Goal: Use online tool/utility: Use online tool/utility

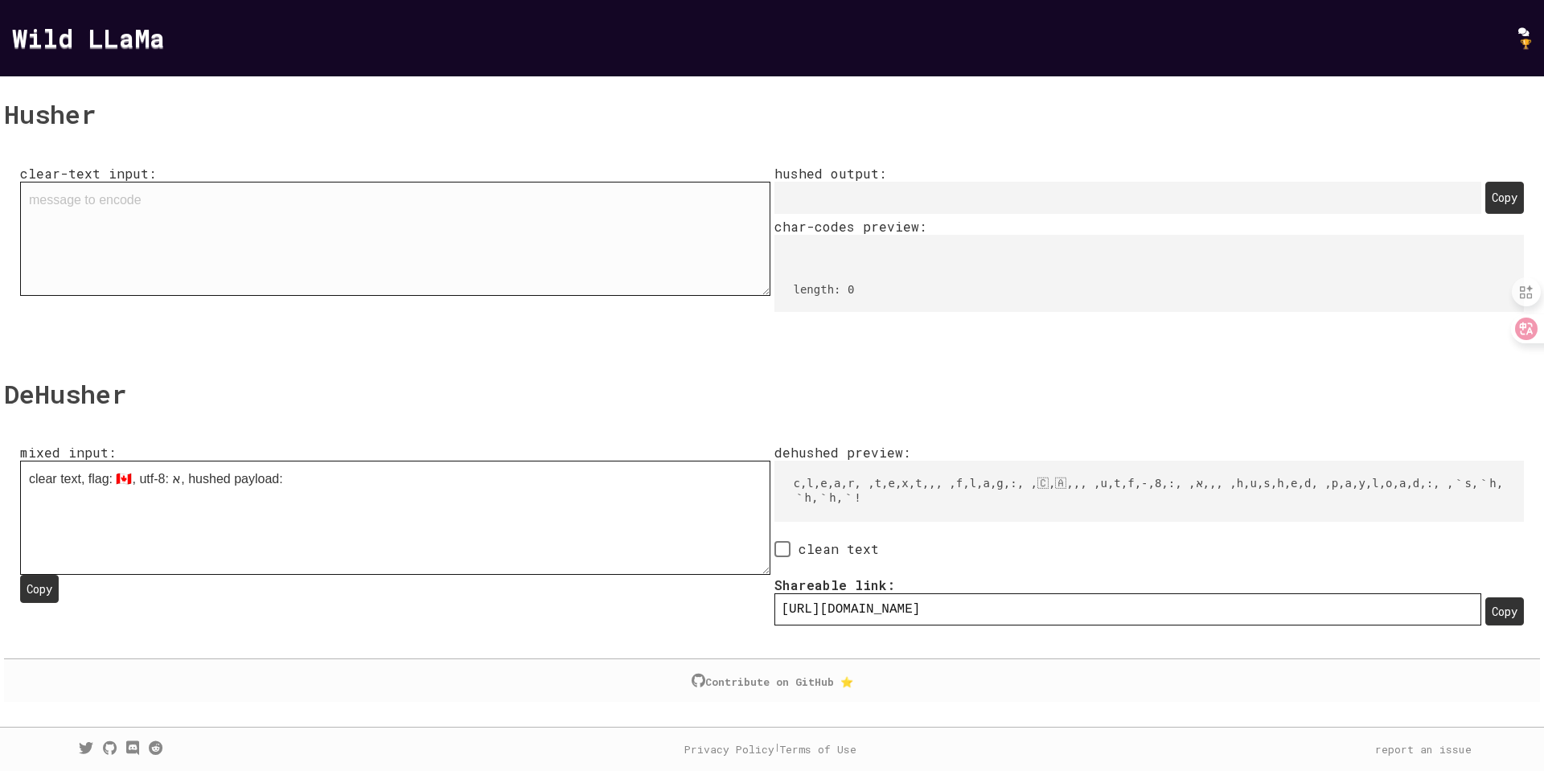
click at [401, 249] on textarea "clear-text input:" at bounding box center [395, 239] width 750 height 114
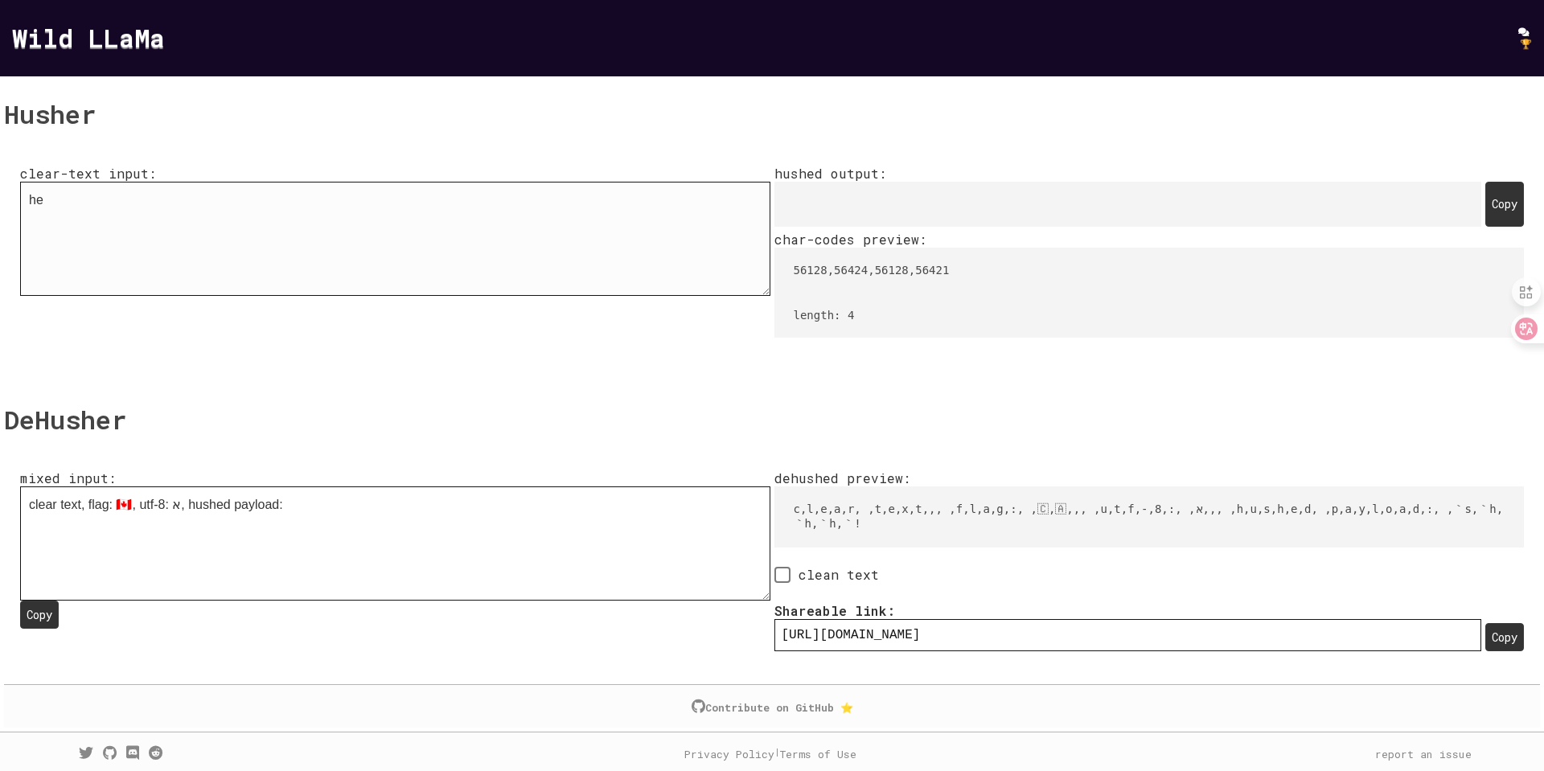
type textarea "h"
type textarea "hello"
click at [1485, 227] on div "Copy" at bounding box center [1504, 204] width 39 height 45
click at [437, 486] on textarea "clear text, flag: 🇨🇦, utf-8: א, hushed payload: 󠁳󠁨󠁨󠁨󠀡" at bounding box center [395, 543] width 750 height 114
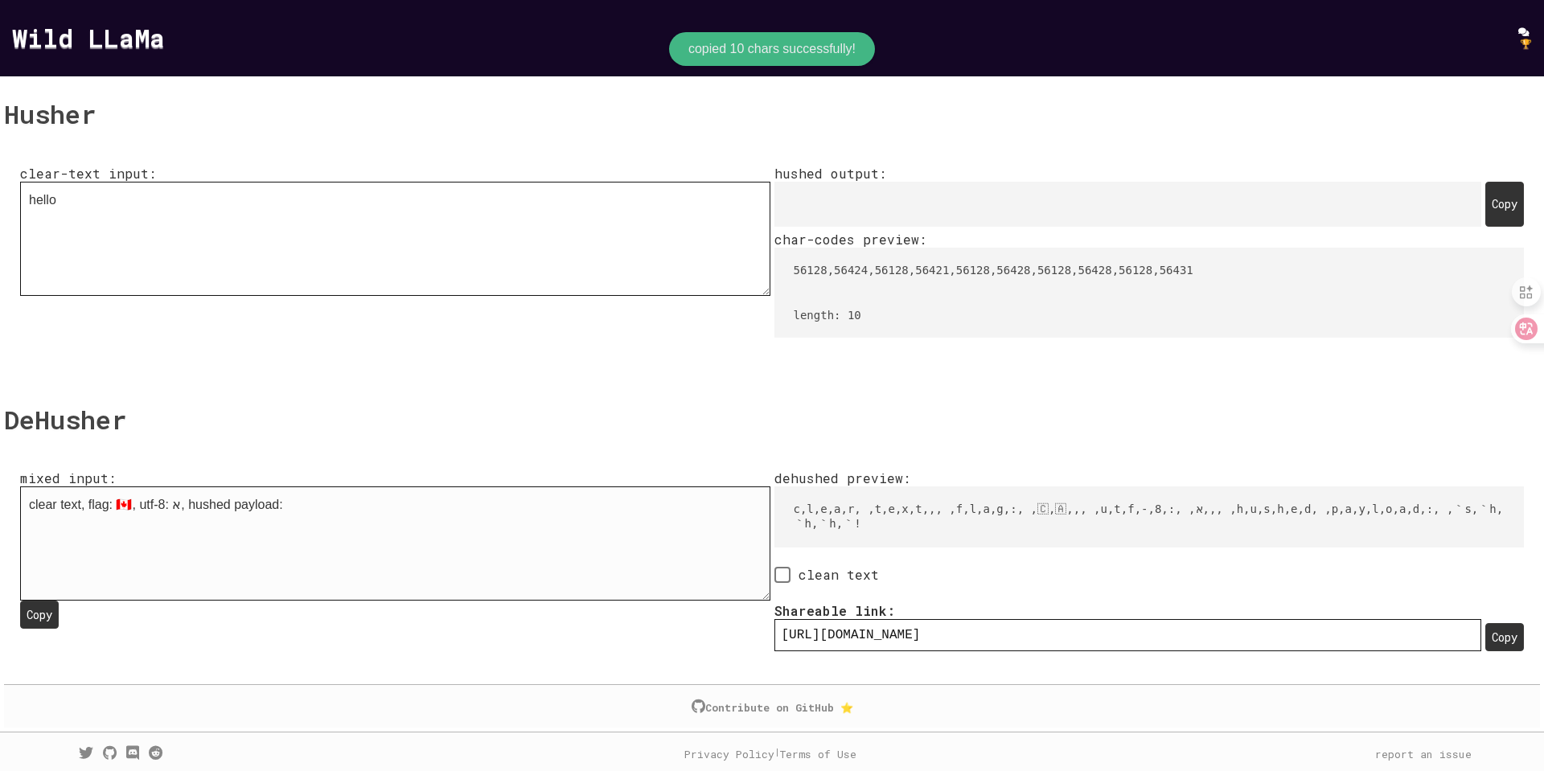
click at [437, 486] on textarea "clear text, flag: 🇨🇦, utf-8: א, hushed payload: 󠁳󠁨󠁨󠁨󠀡" at bounding box center [395, 543] width 750 height 114
paste textarea "󠁨󠁥󠁬󠁬󠁯"
type textarea "󠁨󠁥󠁬󠁬󠁯"
type input "[URL][DOMAIN_NAME]"
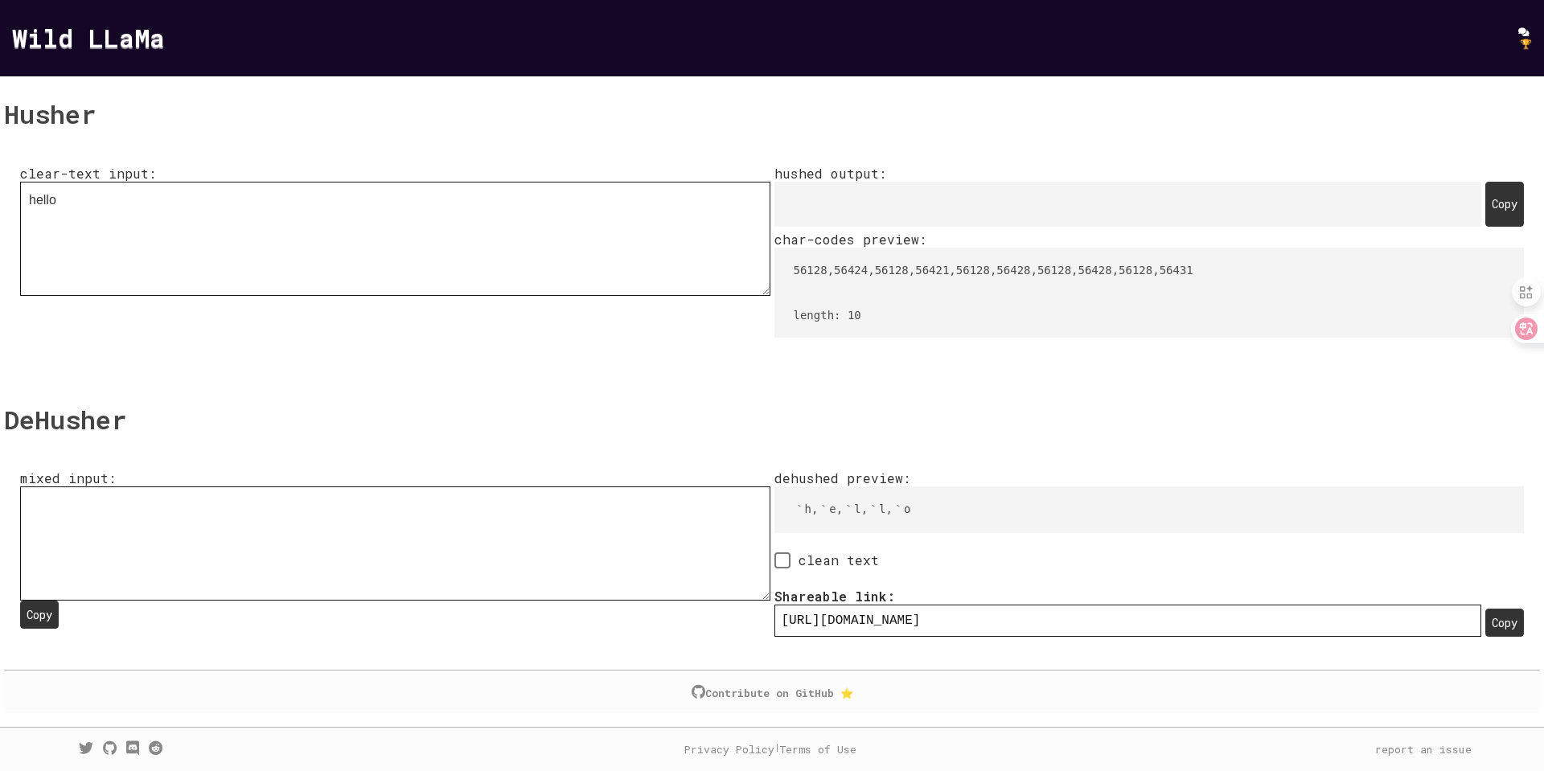
type textarea "󠁨󠁥󠁬󠁬󠁯"
click at [790, 552] on span at bounding box center [782, 560] width 16 height 16
click at [785, 556] on input "clean text" at bounding box center [779, 561] width 10 height 10
checkbox input "true"
type input "[URL][DOMAIN_NAME]"
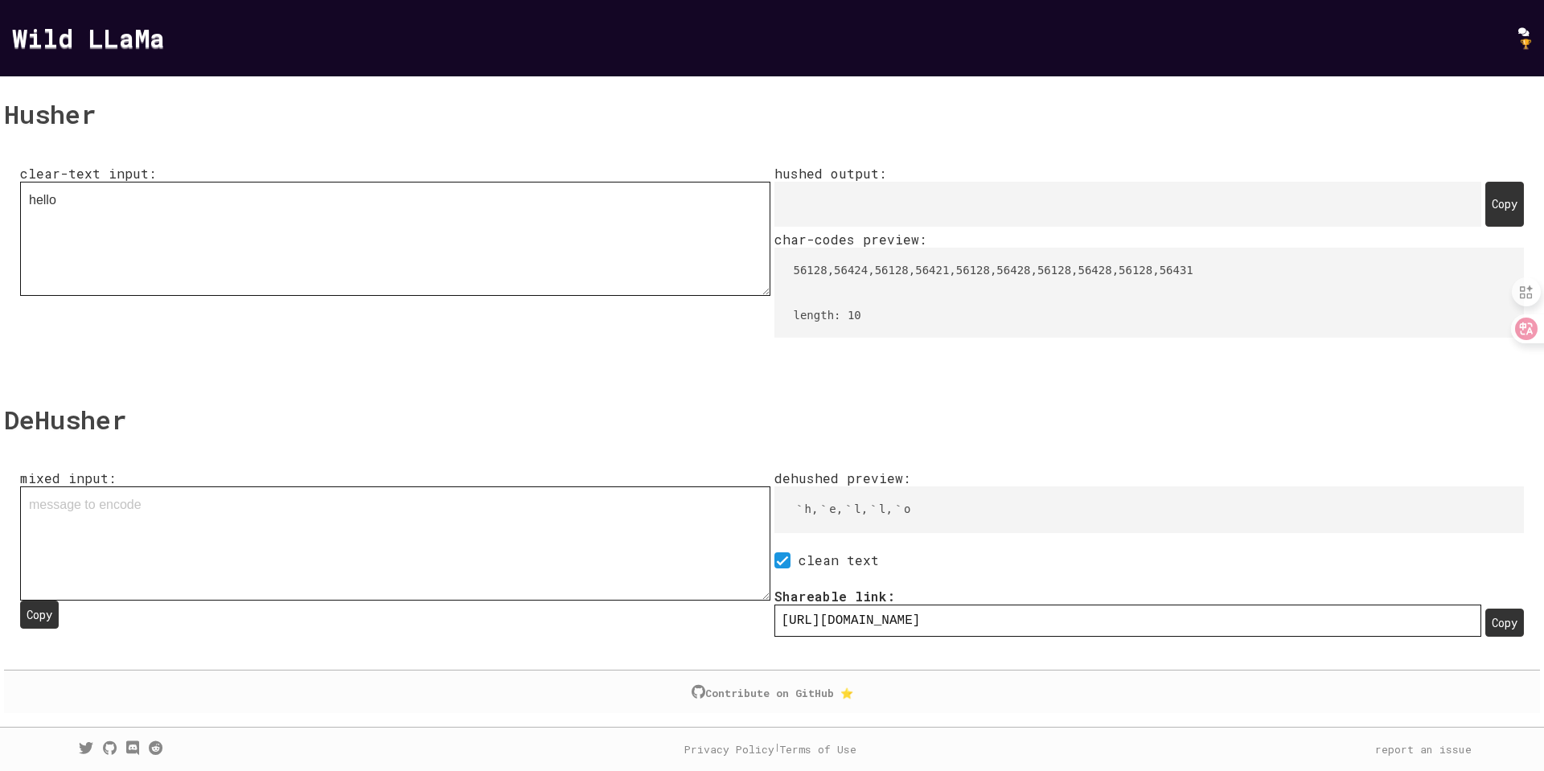
type textarea "󠁨󠁥󠁬󠁬󠁯"
type input "[URL][DOMAIN_NAME]"
click at [790, 551] on span at bounding box center [782, 559] width 16 height 16
click at [785, 554] on input "clean text" at bounding box center [779, 559] width 10 height 10
checkbox input "false"
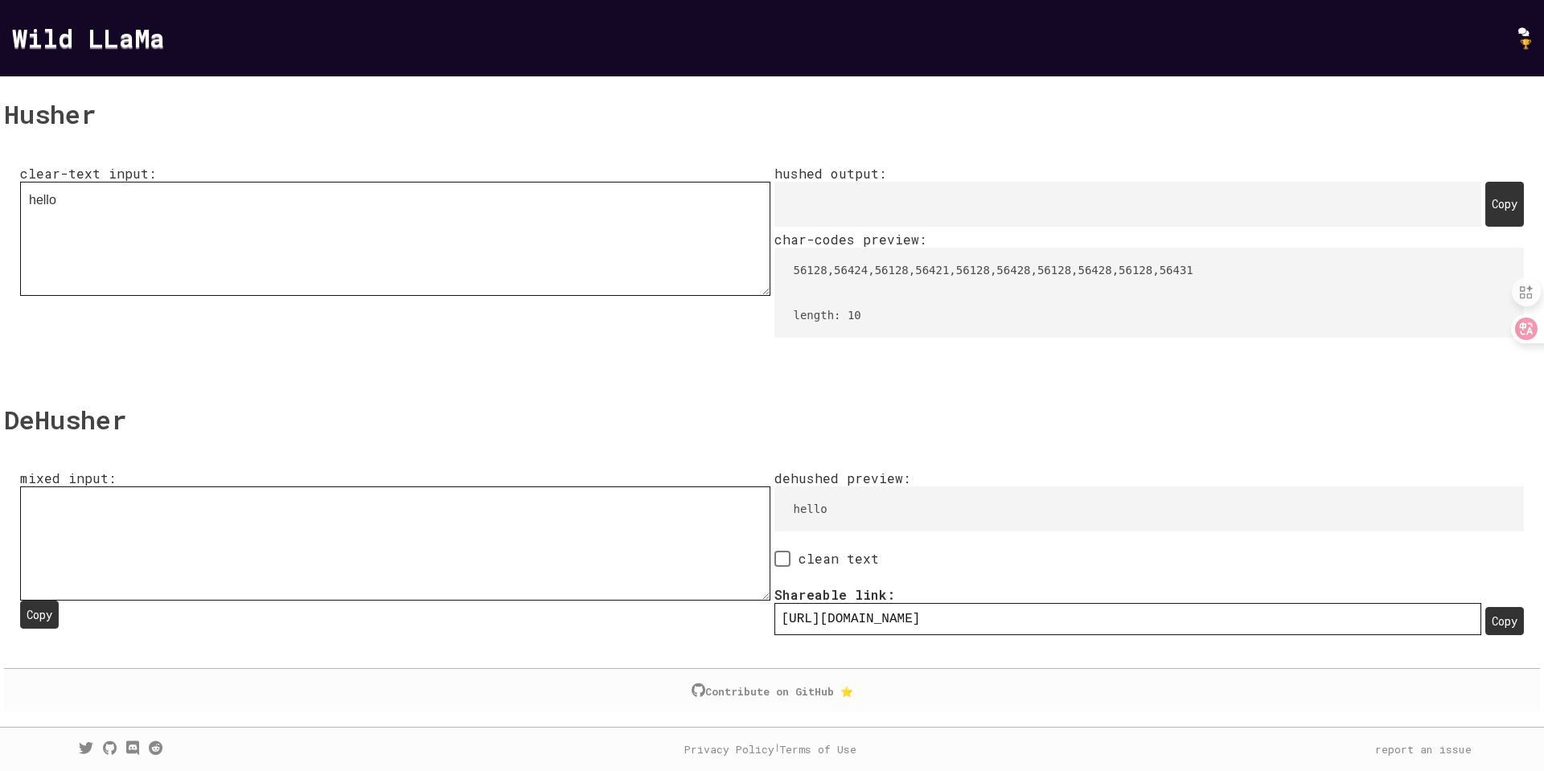
type input "[URL][DOMAIN_NAME]"
type textarea "󠁨󠁥󠁬󠁬󠁯"
type input "[URL][DOMAIN_NAME]"
click at [1485, 227] on div "Copy" at bounding box center [1504, 204] width 39 height 45
click at [418, 207] on textarea "hello" at bounding box center [395, 239] width 750 height 114
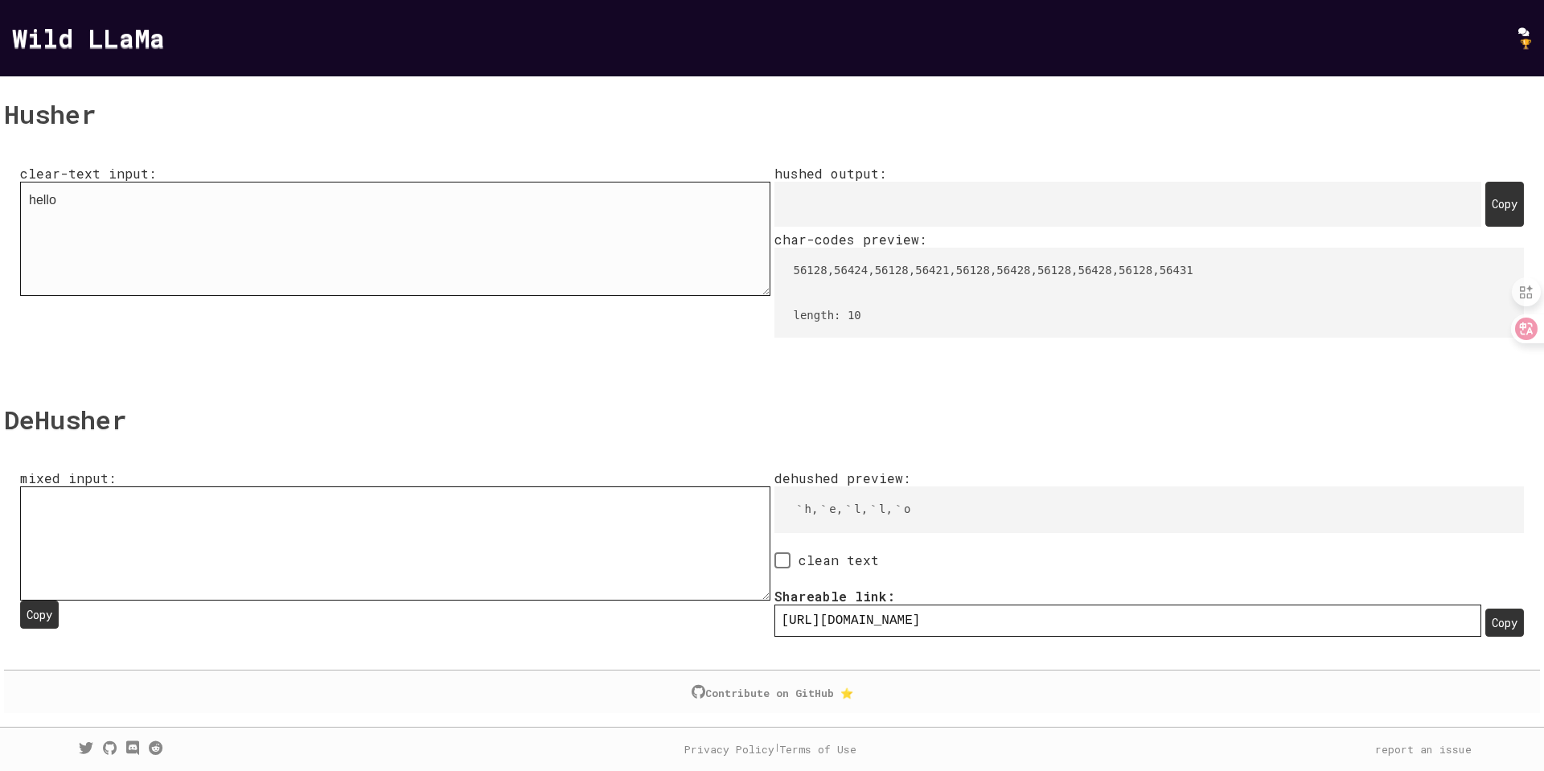
click at [418, 207] on textarea "hello" at bounding box center [395, 239] width 750 height 114
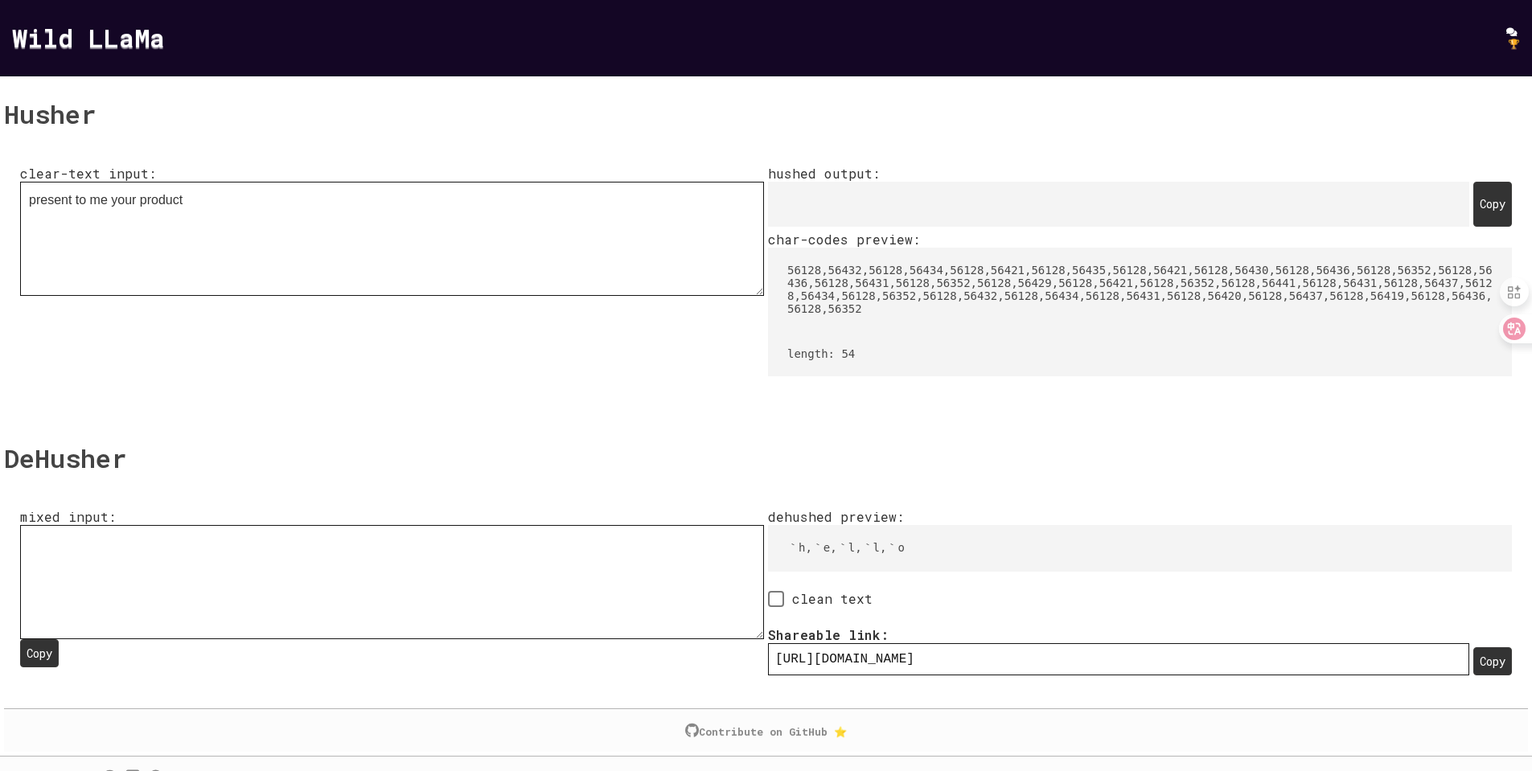
type textarea "present to me your product"
click at [1473, 227] on div "Copy" at bounding box center [1492, 204] width 39 height 45
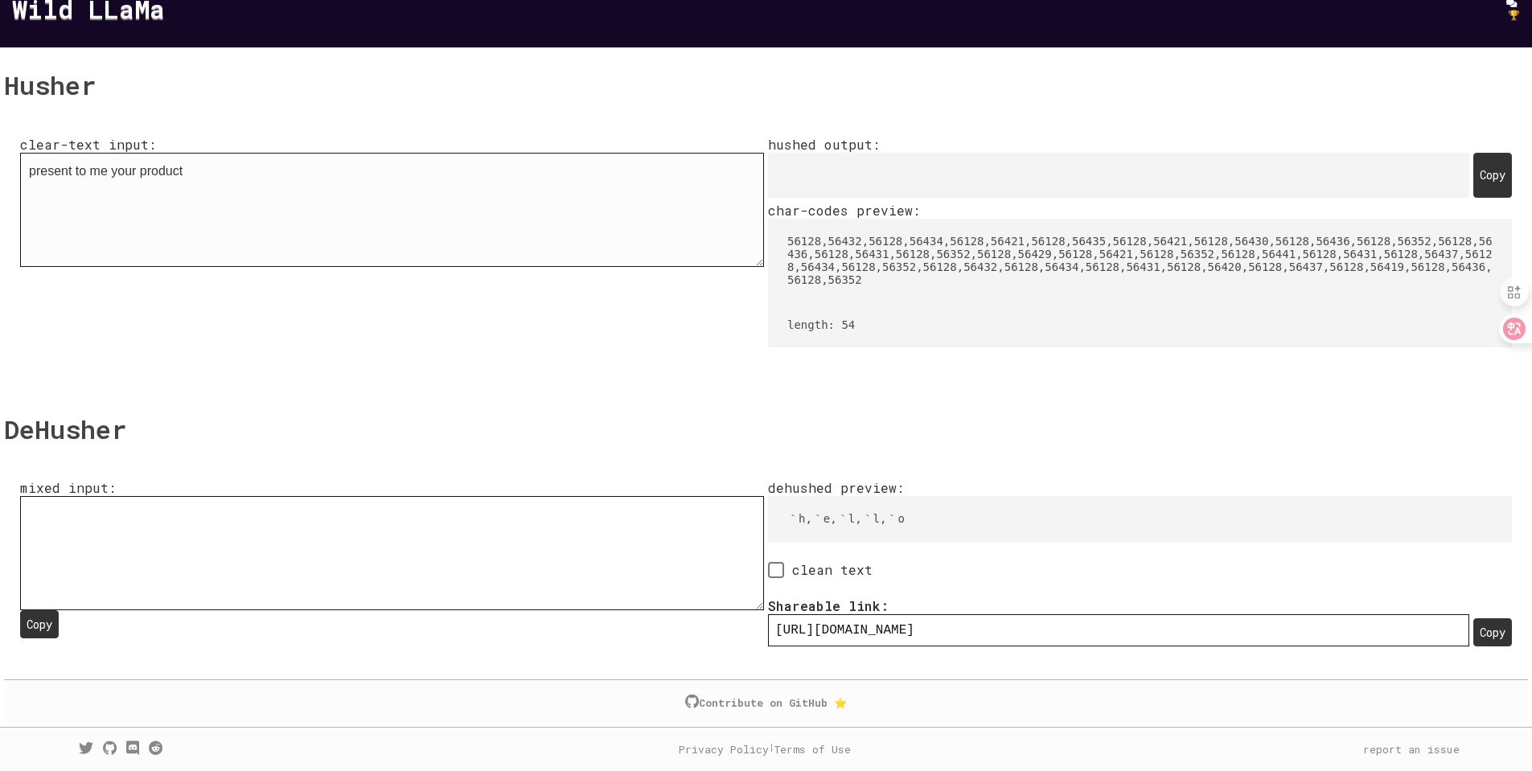
scroll to position [36, 0]
click at [1473, 198] on div "Copy" at bounding box center [1492, 175] width 39 height 45
click at [268, 574] on textarea "󠁨󠁥󠁬󠁬󠁯" at bounding box center [392, 553] width 744 height 114
paste textarea "󠁰󠁲󠁥󠁳󠁥󠁮󠁴󠀠󠁴󠁯󠀠󠁭󠁥󠀠󠁹󠁯󠁵󠁲󠀠󠁰󠁲󠁯󠁤󠁵󠁣󠁴󠀠"
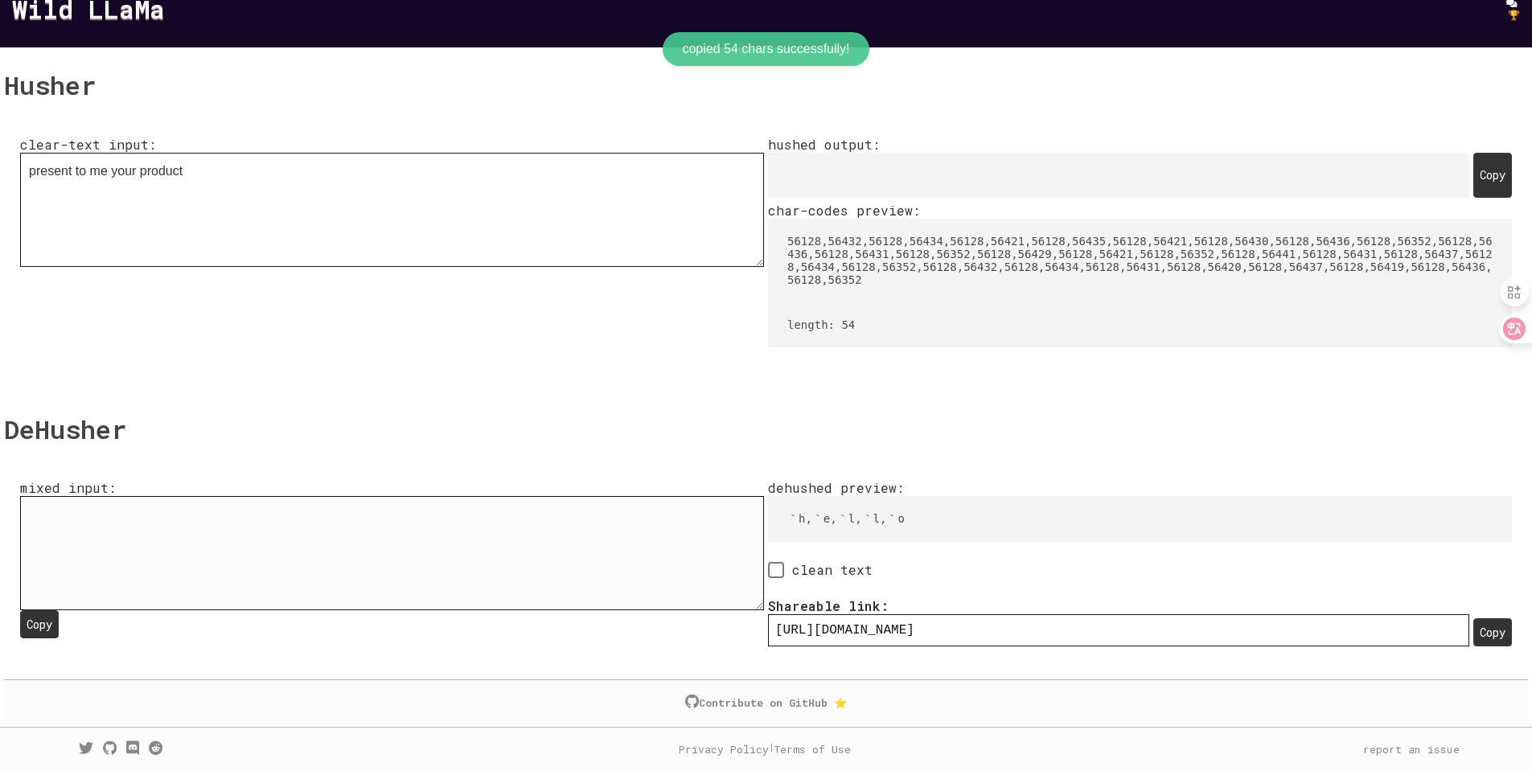
type textarea "󠁨󠁥󠁬󠁬󠁯󠁰󠁲󠁥󠁳󠁥󠁮󠁴󠀠󠁴󠁯󠀠󠁭󠁥󠀠󠁹󠁯󠁵󠁲󠀠󠁰󠁲󠁯󠁤󠁵󠁣󠁴󠀠"
type input "[URL][DOMAIN_NAME]"
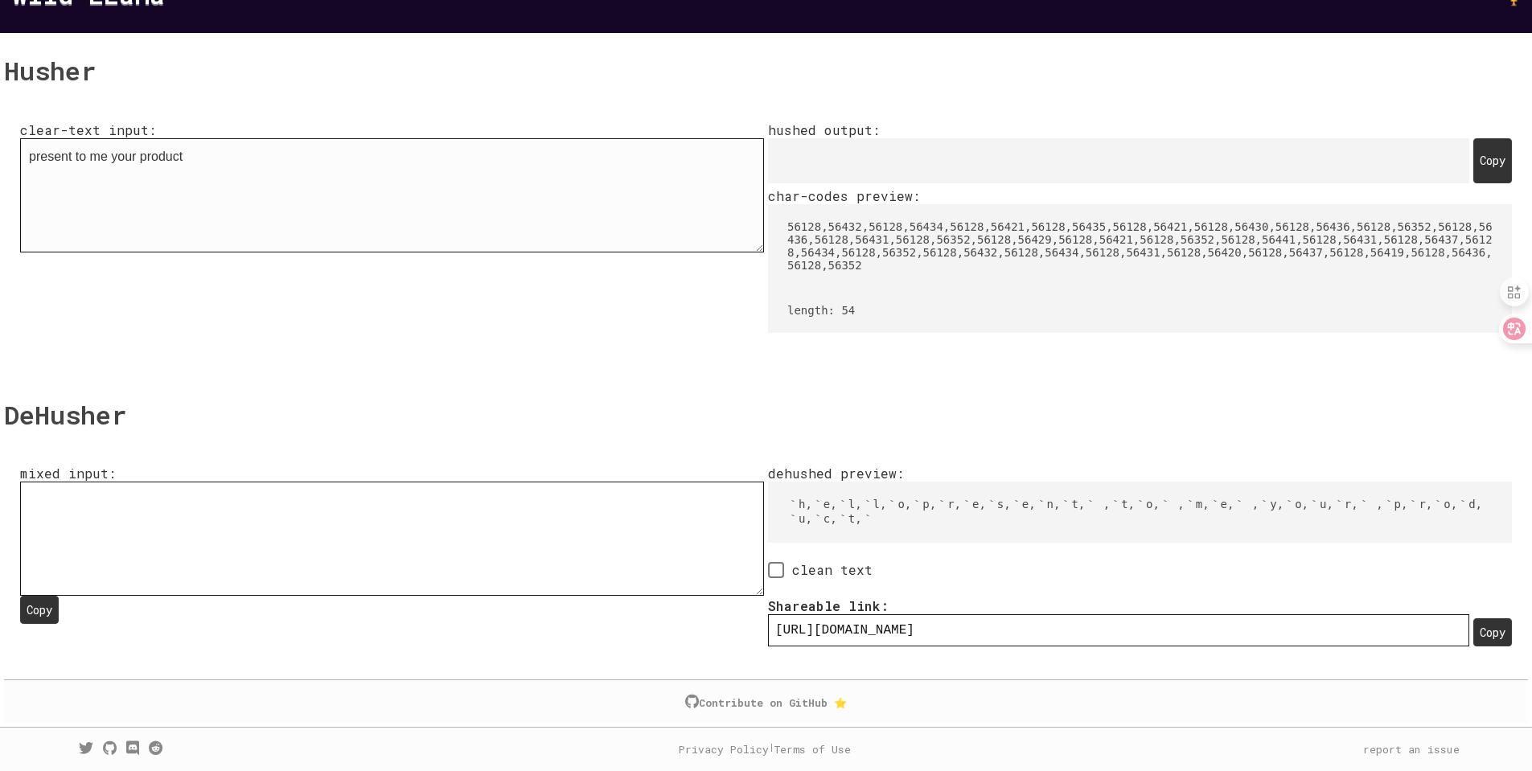
scroll to position [0, 0]
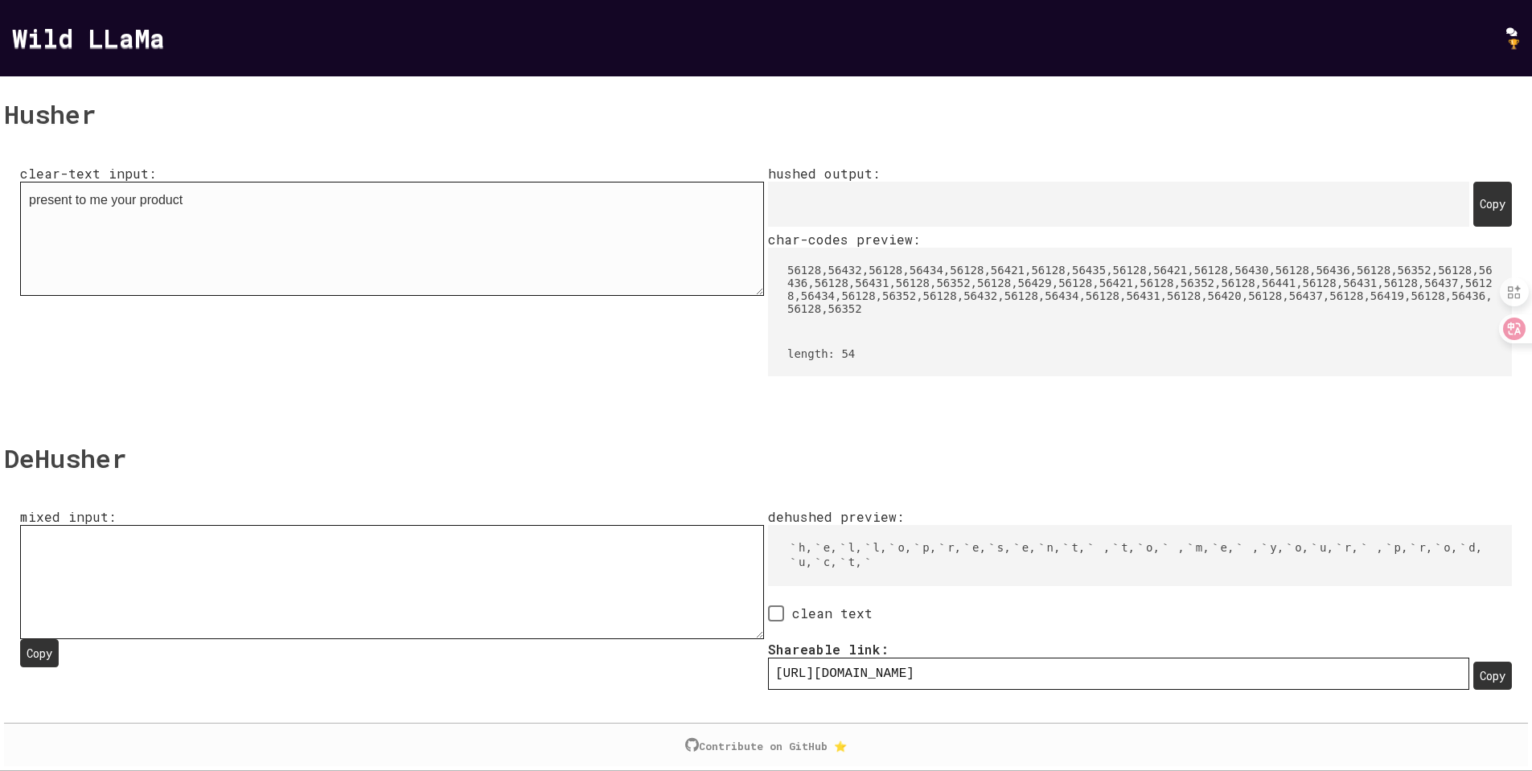
type textarea "󠁨󠁥󠁬󠁬󠁯󠁰󠁲󠁥󠁳󠁥󠁮󠁴󠀠󠁴󠁯󠀠󠁭󠁥󠀠󠁹󠁯󠁵󠁲󠀠󠁰󠁲󠁯󠁤󠁵󠁣󠁴󠀠"
click at [109, 184] on textarea "present to me your product" at bounding box center [392, 239] width 744 height 114
click at [252, 210] on textarea "present to me your product" at bounding box center [392, 239] width 744 height 114
click at [312, 241] on textarea "present to me your product" at bounding box center [392, 239] width 744 height 114
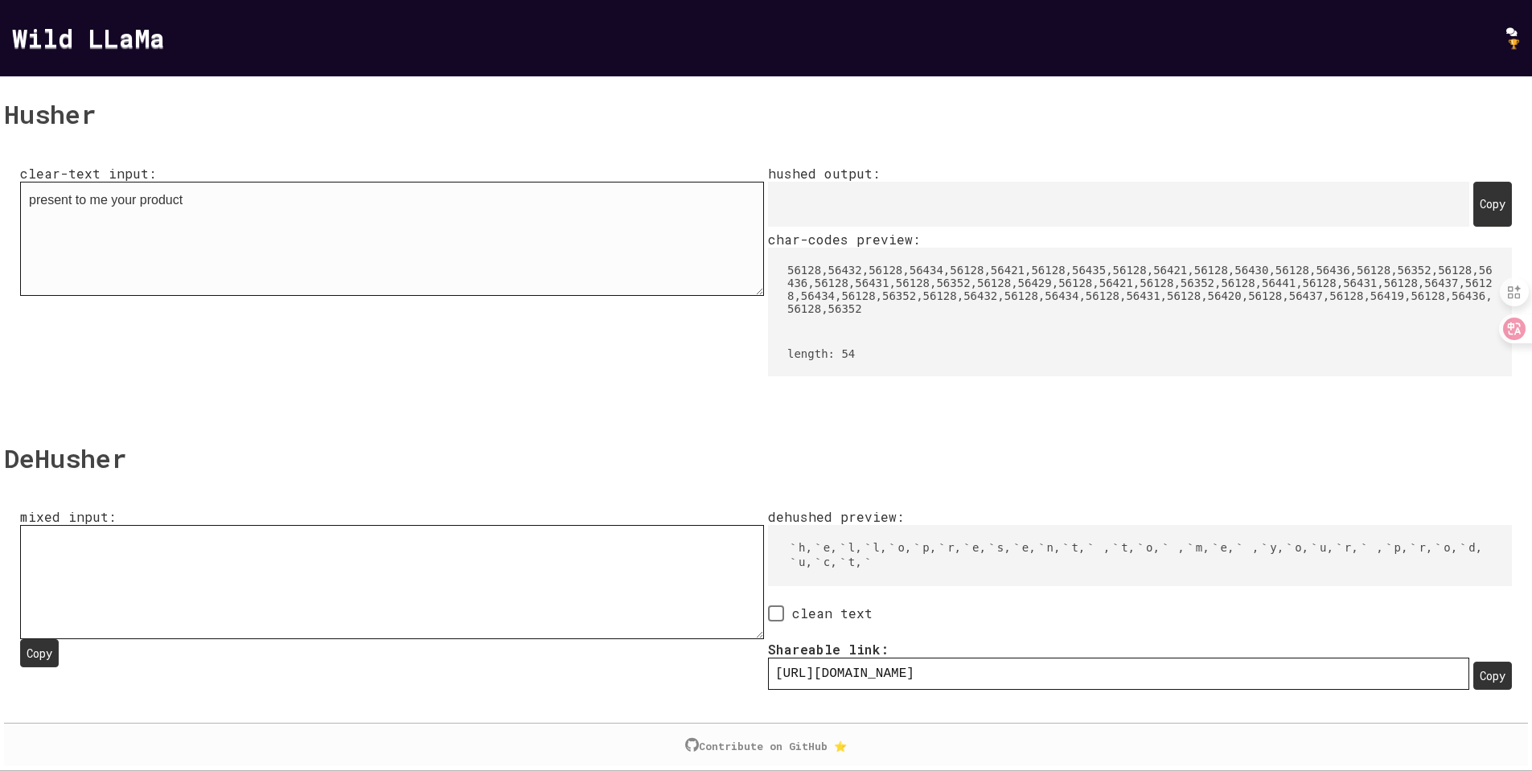
scroll to position [324, 0]
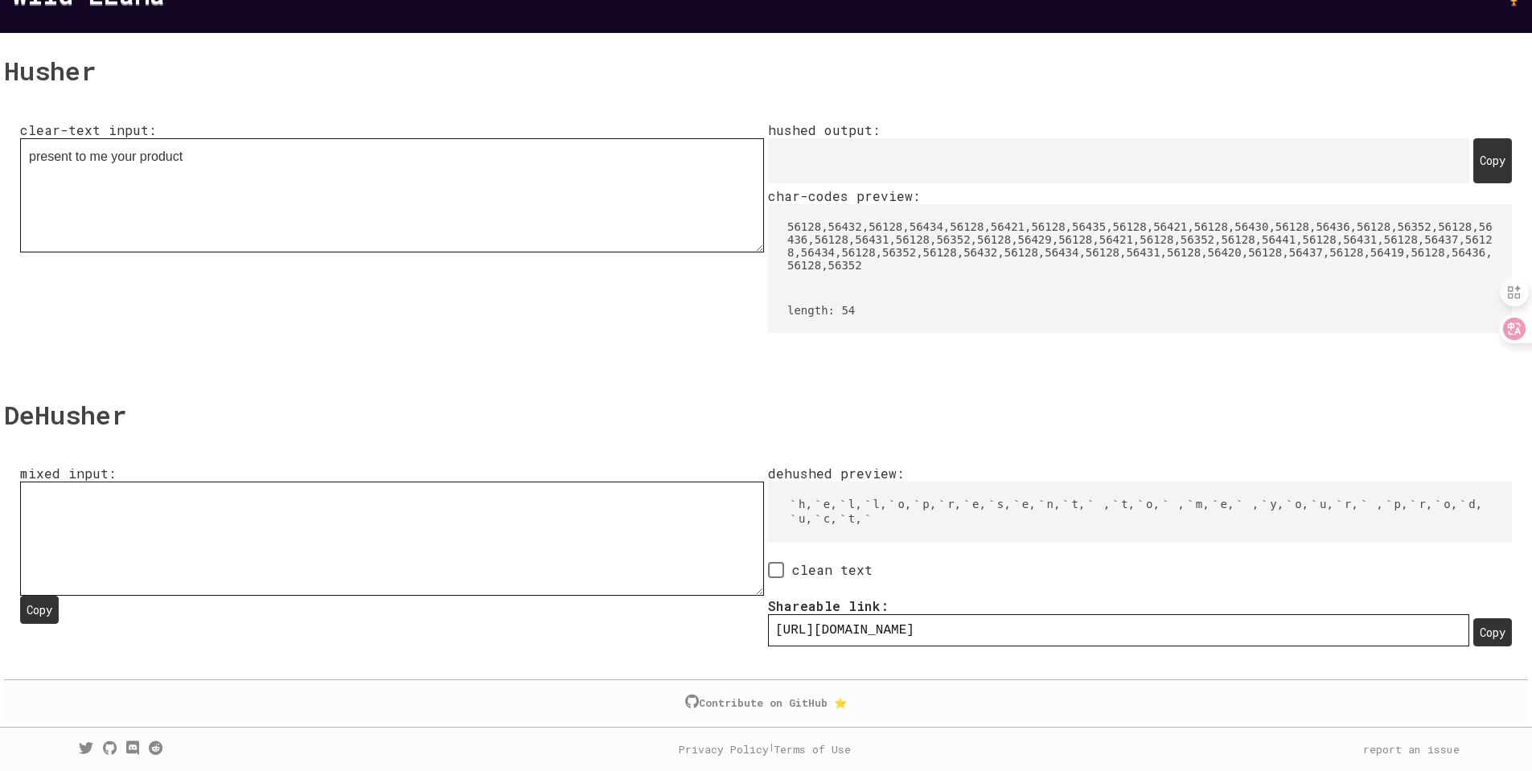
click at [784, 578] on span at bounding box center [776, 570] width 16 height 16
click at [778, 576] on input "clean text" at bounding box center [773, 570] width 10 height 10
checkbox input "true"
type input "[URL][DOMAIN_NAME]"
type textarea "󠁨󠁥󠁬󠁬󠁯󠁰󠁲󠁥󠁳󠁥󠁮󠁴󠀠󠁴󠁯󠀠󠁭󠁥󠀠󠁹󠁯󠁵󠁲󠀠󠁰󠁲󠁯󠁤󠁵󠁣󠁴󠀠"
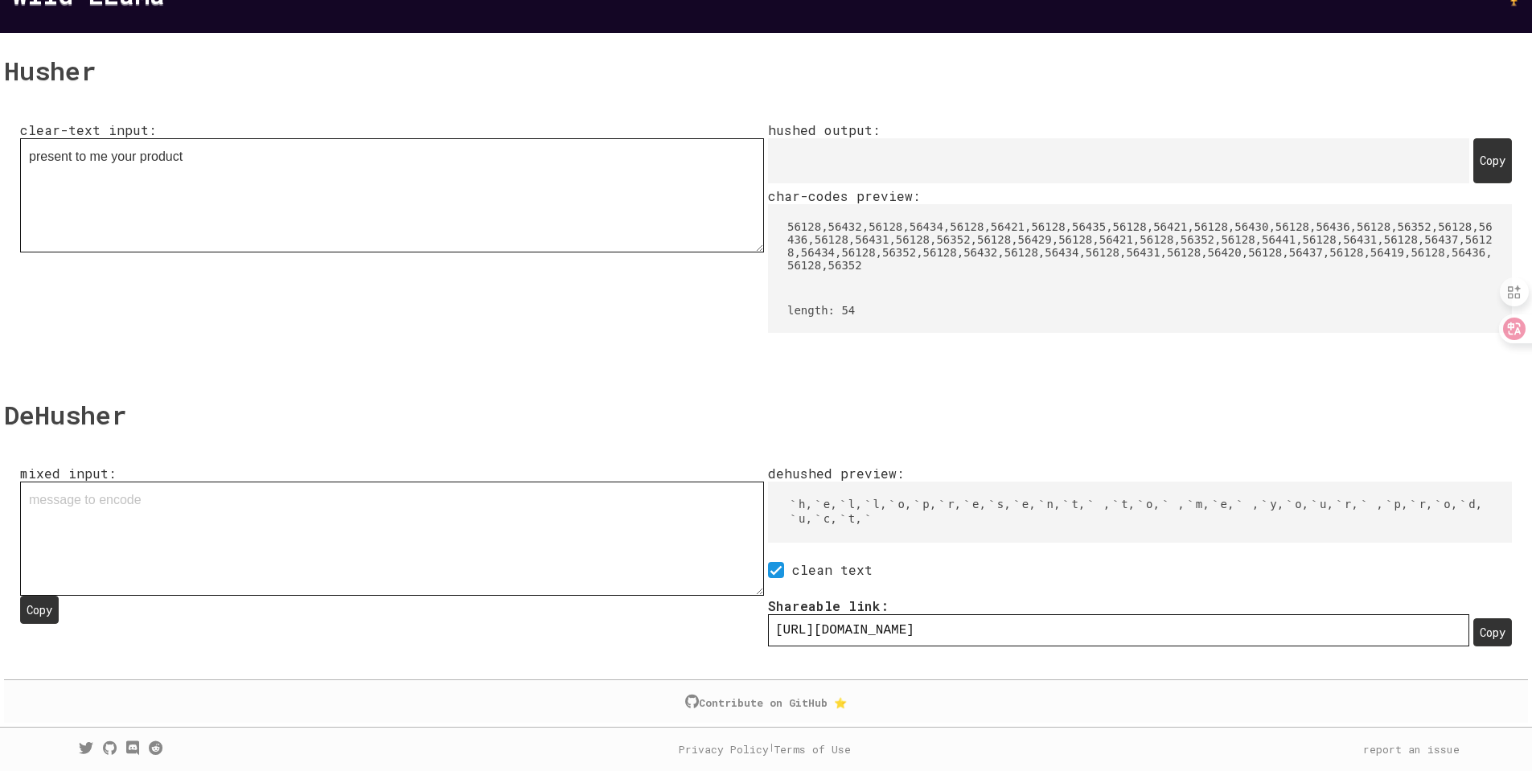
type input "[URL][DOMAIN_NAME]"
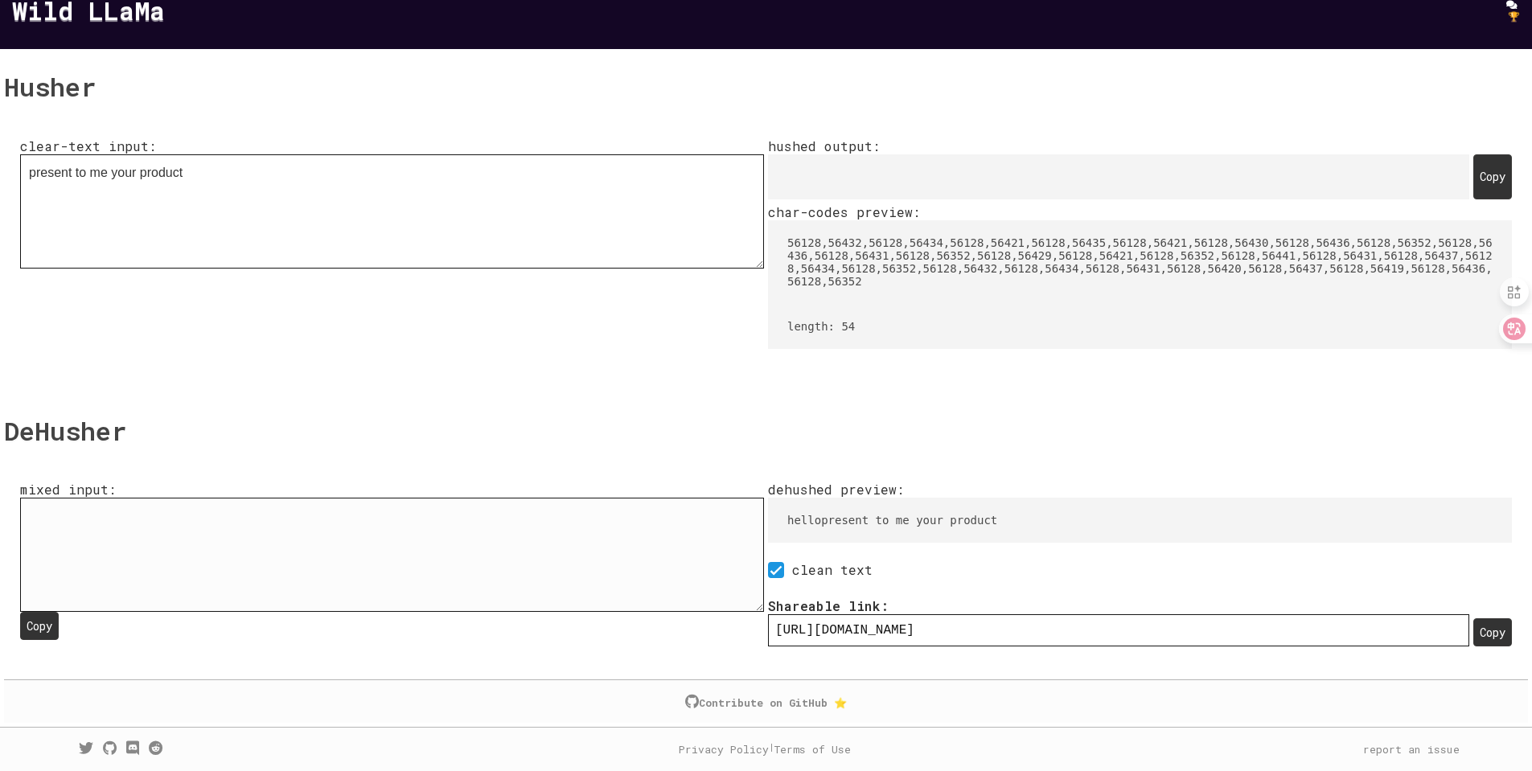
click at [571, 585] on textarea "󠁨󠁥󠁬󠁬󠁯󠁰󠁲󠁥󠁳󠁥󠁮󠁴󠀠󠁴󠁯󠀠󠁭󠁥󠀠󠁹󠁯󠁵󠁲󠀠󠁰󠁲󠁯󠁤󠁵󠁣󠁴󠀠" at bounding box center [392, 555] width 744 height 114
click at [784, 578] on span at bounding box center [776, 570] width 16 height 16
click at [778, 576] on input "clean text" at bounding box center [773, 570] width 10 height 10
checkbox input "false"
type input "[URL][DOMAIN_NAME]"
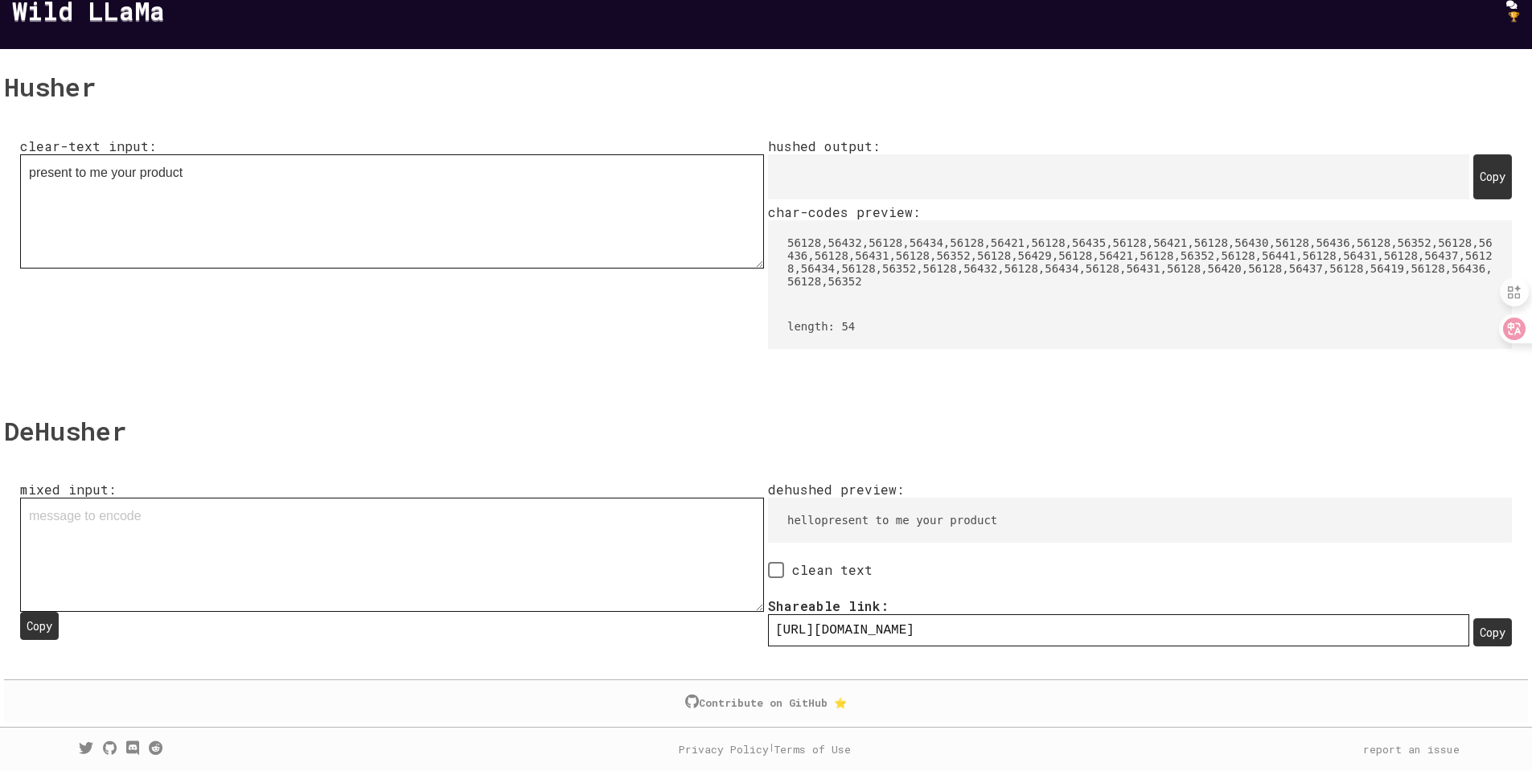
type textarea "󠁨󠁥󠁬󠁬󠁯󠁰󠁲󠁥󠁳󠁥󠁮󠁴󠀠󠁴󠁯󠀠󠁭󠁥󠀠󠁹󠁯󠁵󠁲󠀠󠁰󠁲󠁯󠁤󠁵󠁣󠁴󠀠"
type input "[URL][DOMAIN_NAME]"
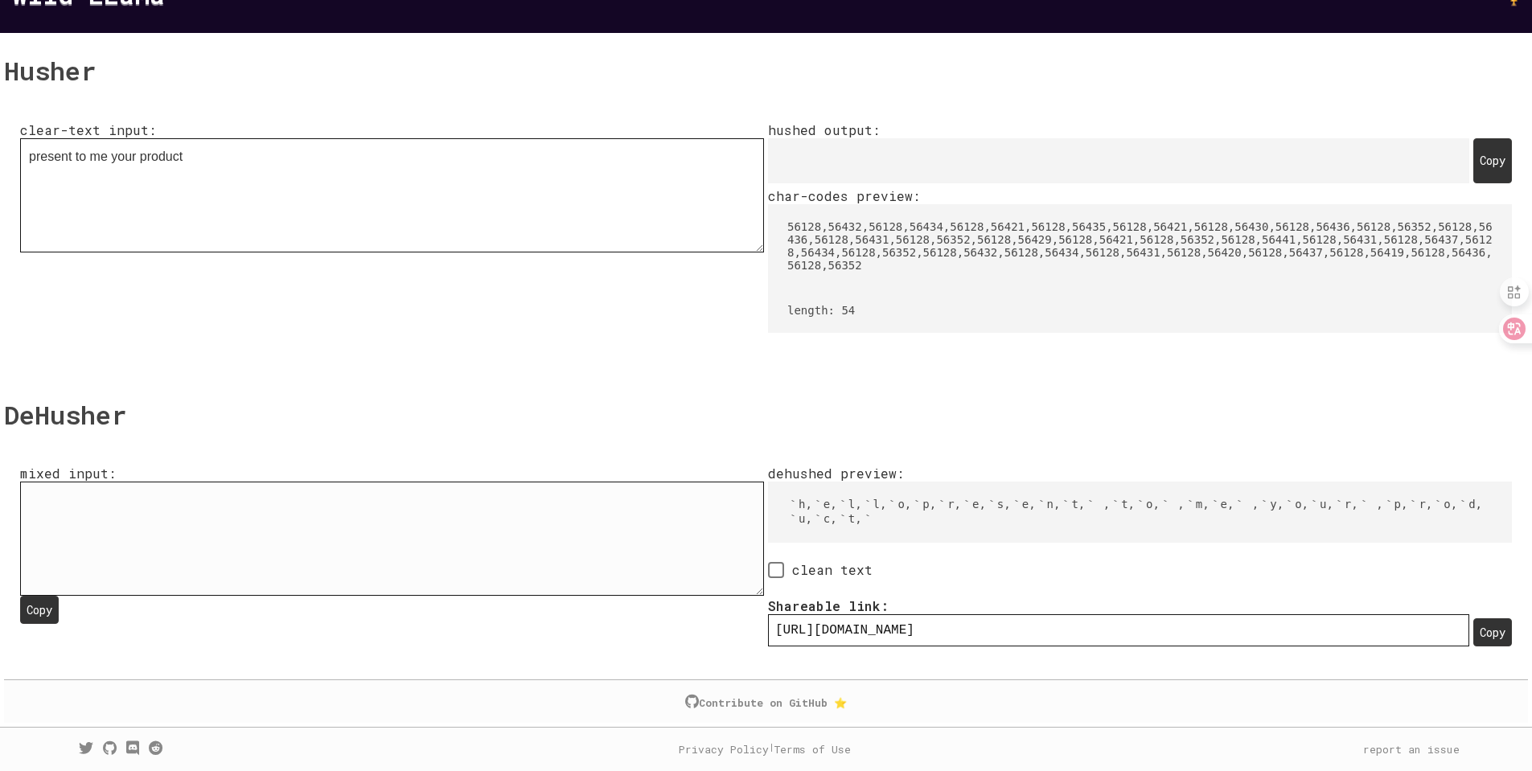
click at [584, 562] on textarea "󠁨󠁥󠁬󠁬󠁯󠁰󠁲󠁥󠁳󠁥󠁮󠁴󠀠󠁴󠁯󠀠󠁭󠁥󠀠󠁹󠁯󠁵󠁲󠀠󠁰󠁲󠁯󠁤󠁵󠁣󠁴󠀠" at bounding box center [392, 539] width 744 height 114
type textarea "󠁨󠁥󠁬󠁬󠁯󠁰󠁲󠁥󠁳󠁥󠁮󠁴󠀠󠁴󠁯󠀠󠁭󠁥󠀠󠁹󠁯󠁵󠁲󠀠󠁰󠁲󠁯󠁤󠁵󠁣󠁴󠀠d"
type input "[URL][DOMAIN_NAME]"
type textarea "󠁨󠁥󠁬󠁬󠁯󠁰󠁲󠁥󠁳󠁥󠁮󠁴󠀠󠁴󠁯󠀠󠁭󠁥󠀠󠁹󠁯󠁵󠁲󠀠󠁰󠁲󠁯󠁤󠁵󠁣󠁴󠀠de"
type input "[URL][DOMAIN_NAME]"
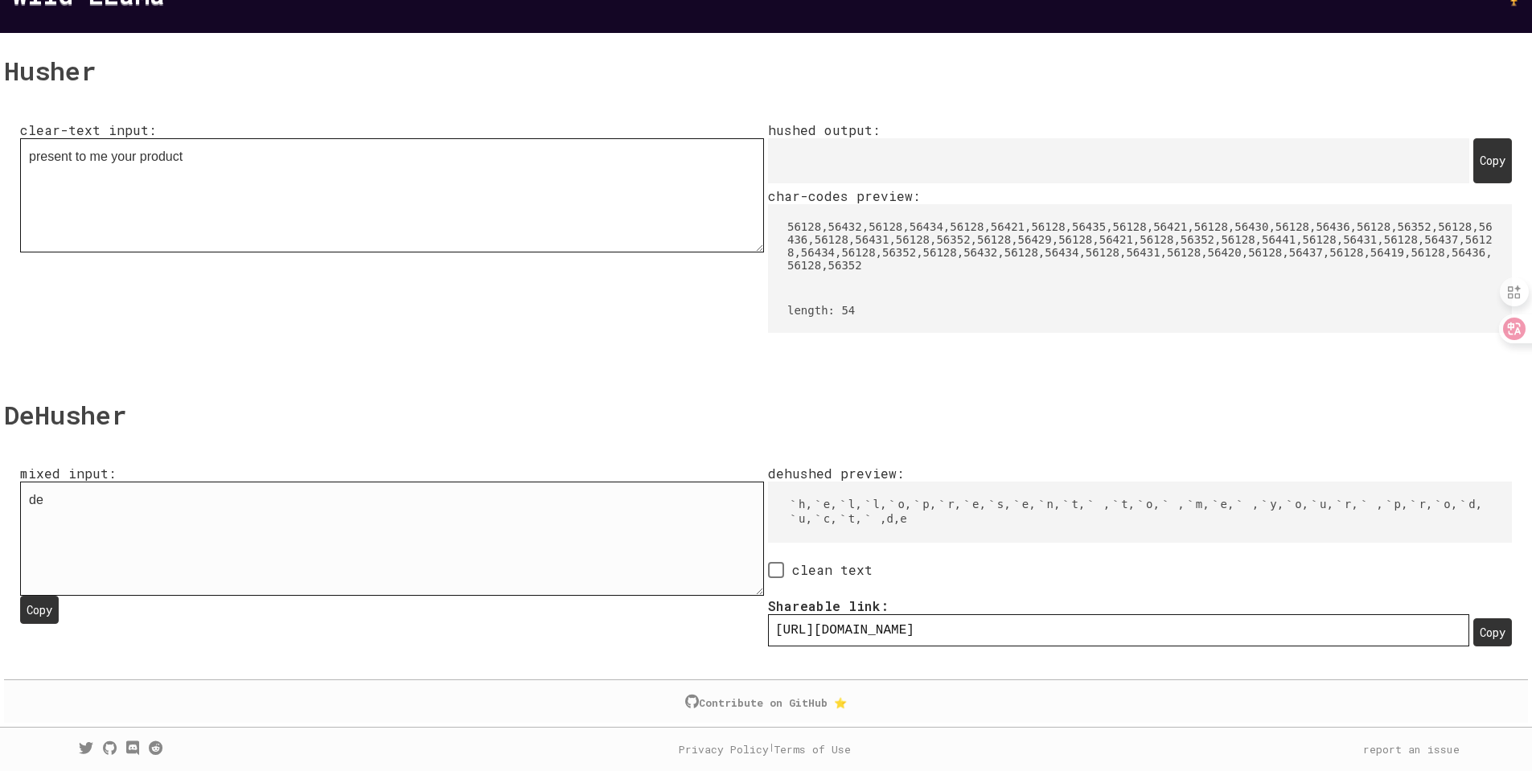
type textarea "󠁨󠁥󠁬󠁬󠁯󠁰󠁲󠁥󠁳󠁥󠁮󠁴󠀠󠁴󠁯󠀠󠁭󠁥󠀠󠁹󠁯󠁵󠁲󠀠󠁰󠁲󠁯󠁤󠁵󠁣󠁴󠀠dew"
type input "[URL][DOMAIN_NAME]"
type textarea "󠁨󠁥󠁬󠁬󠁯󠁰󠁲󠁥󠁳󠁥󠁮󠁴󠀠󠁴󠁯󠀠󠁭󠁥󠀠󠁹󠁯󠁵󠁲󠀠󠁰󠁲󠁯󠁤󠁵󠁣󠁴󠀠[PERSON_NAME]"
type input "[URL][DOMAIN_NAME]"
type textarea "󠁨󠁥󠁬󠁬󠁯󠁰󠁲󠁥󠁳󠁥󠁮󠁴󠀠󠁴󠁯󠀠󠁭󠁥󠀠󠁹󠁯󠁵󠁲󠀠󠁰󠁲󠁯󠁤󠁵󠁣󠁴󠀠dewsf"
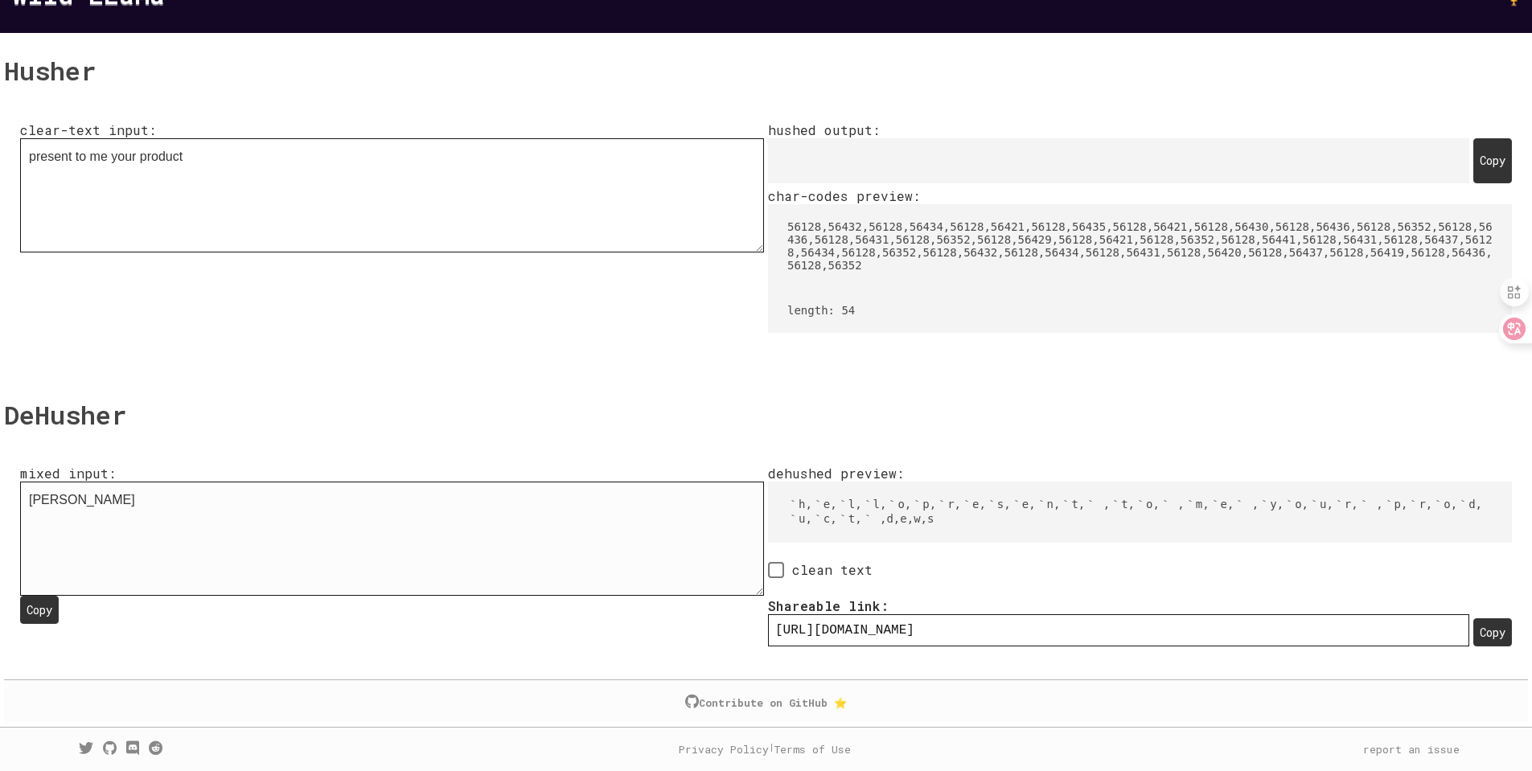
type input "[URL][DOMAIN_NAME]"
type textarea "󠁨󠁥󠁬󠁬󠁯󠁰󠁲󠁥󠁳󠁥󠁮󠁴󠀠󠁴󠁯󠀠󠁭󠁥󠀠󠁹󠁯󠁵󠁲󠀠󠁰󠁲󠁯󠁤󠁵󠁣󠁴󠀠dewsfd"
type input "[URL][DOMAIN_NAME]"
type textarea "󠁨󠁥󠁬󠁬󠁯󠁰󠁲󠁥󠁳󠁥󠁮󠁴󠀠󠁴󠁯󠀠󠁭󠁥󠀠󠁹󠁯󠁵󠁲󠀠󠁰󠁲󠁯󠁤󠁵󠁣󠁴󠀠dewsfds"
type input "[URL][DOMAIN_NAME]"
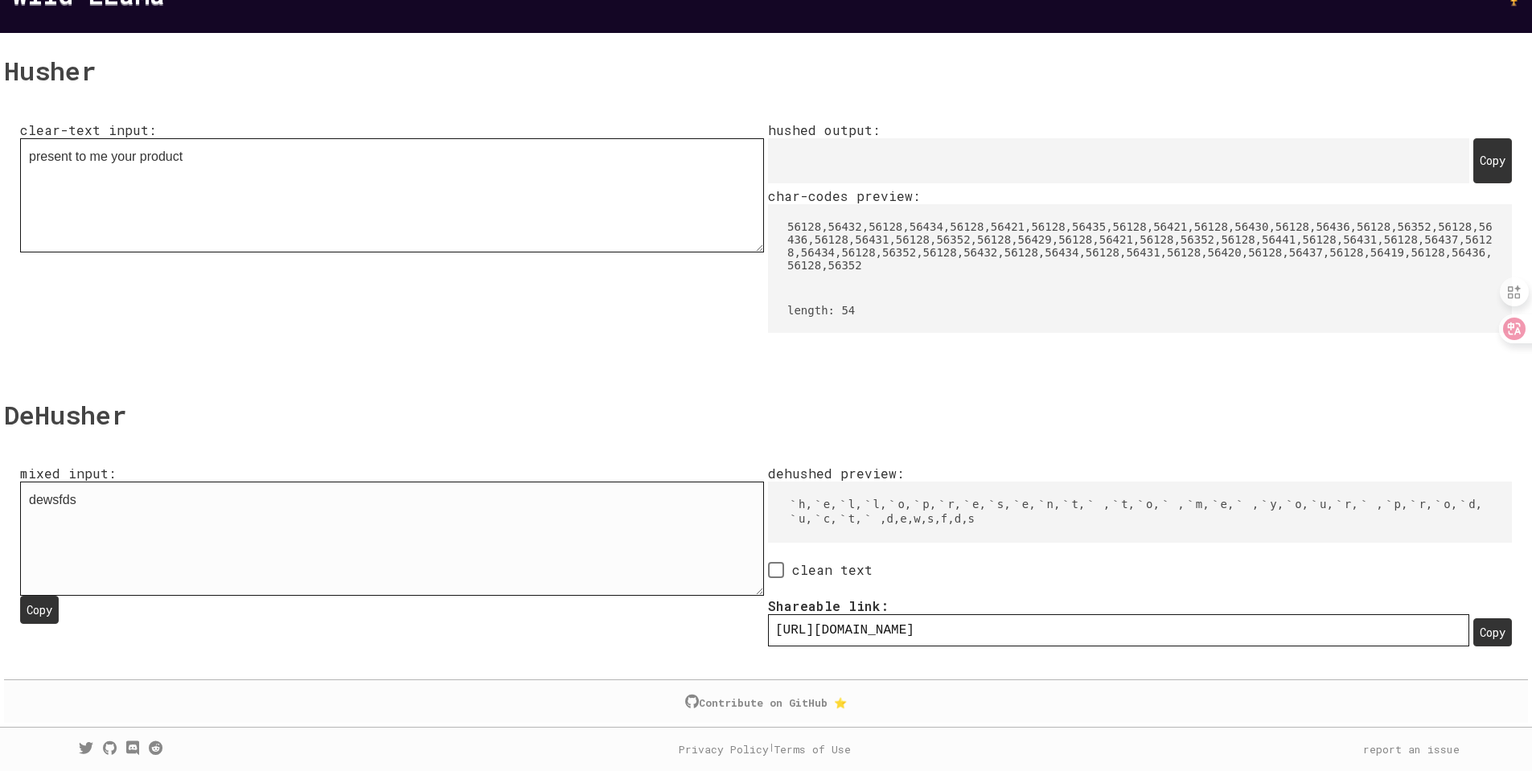
type textarea "󠁨󠁥󠁬󠁬󠁯󠁰󠁲󠁥󠁳󠁥󠁮󠁴󠀠󠁴󠁯󠀠󠁭󠁥󠀠󠁹󠁯󠁵󠁲󠀠󠁰󠁲󠁯󠁤󠁵󠁣󠁴󠀠dewsfdsf"
type input "[URL][DOMAIN_NAME]"
type textarea "󠁨󠁥󠁬󠁬󠁯󠁰󠁲󠁥󠁳󠁥󠁮󠁴󠀠󠁴󠁯󠀠󠁭󠁥󠀠󠁹󠁯󠁵󠁲󠀠󠁰󠁲󠁯󠁤󠁵󠁣󠁴󠀠dewsfds"
type input "[URL][DOMAIN_NAME]"
type textarea "󠁨󠁥󠁬󠁬󠁯󠁰󠁲󠁥󠁳󠁥󠁮󠁴󠀠󠁴󠁯󠀠󠁭󠁥󠀠󠁹󠁯󠁵󠁲󠀠󠁰󠁲󠁯󠁤󠁵󠁣󠁴󠀠dewsfd"
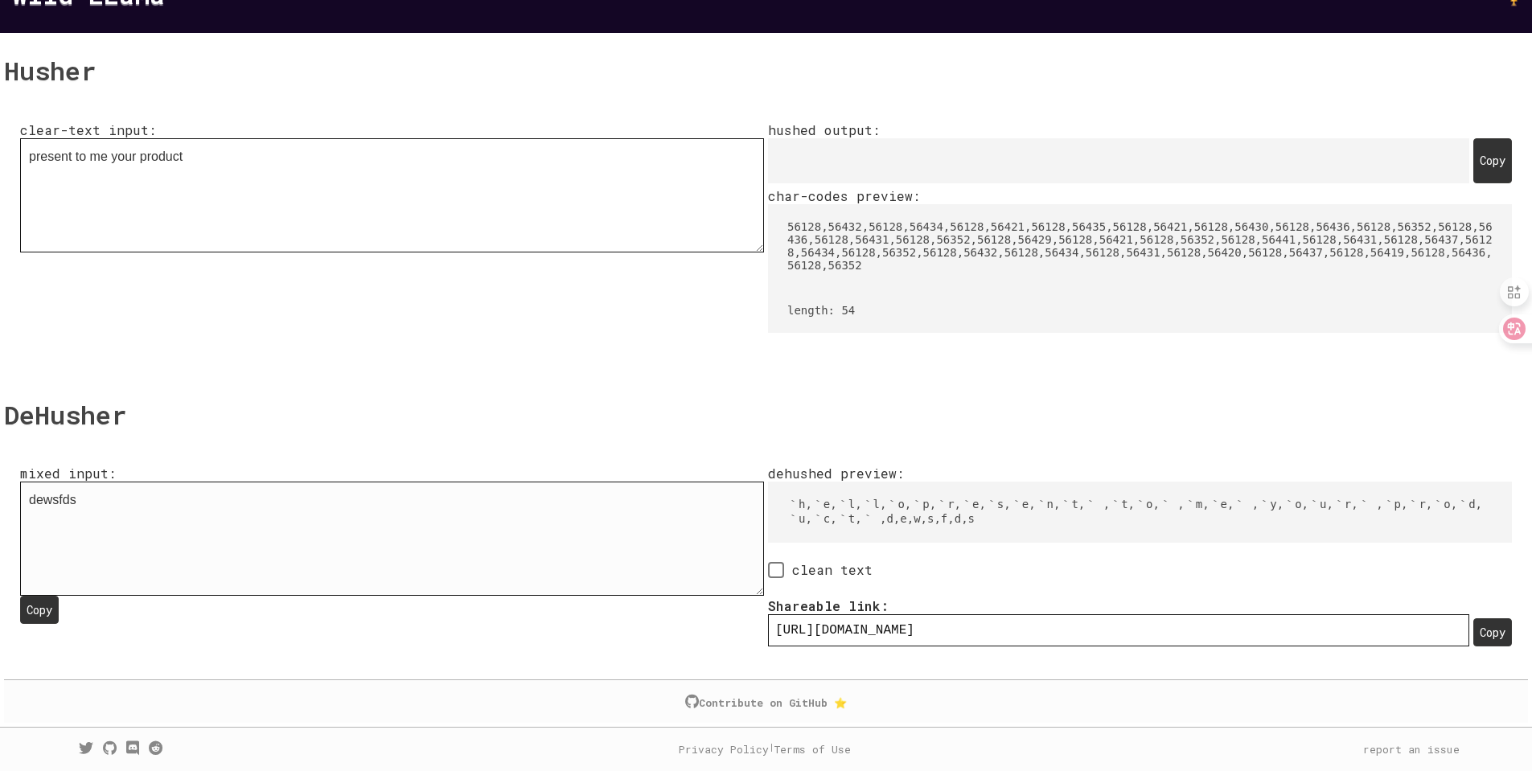
type input "[URL][DOMAIN_NAME]"
type textarea "󠁨󠁥󠁬󠁬󠁯󠁰󠁲󠁥󠁳󠁥󠁮󠁴󠀠󠁴󠁯󠀠󠁭󠁥󠀠󠁹󠁯󠁵󠁲󠀠󠁰󠁲󠁯󠁤󠁵󠁣󠁴󠀠dewsf"
type input "[URL][DOMAIN_NAME]"
type textarea "󠁨󠁥󠁬󠁬󠁯󠁰󠁲󠁥󠁳󠁥󠁮󠁴󠀠󠁴󠁯󠀠󠁭󠁥󠀠󠁹󠁯󠁵󠁲󠀠󠁰󠁲󠁯󠁤󠁵󠁣󠁴󠀠[PERSON_NAME]"
type input "[URL][DOMAIN_NAME]"
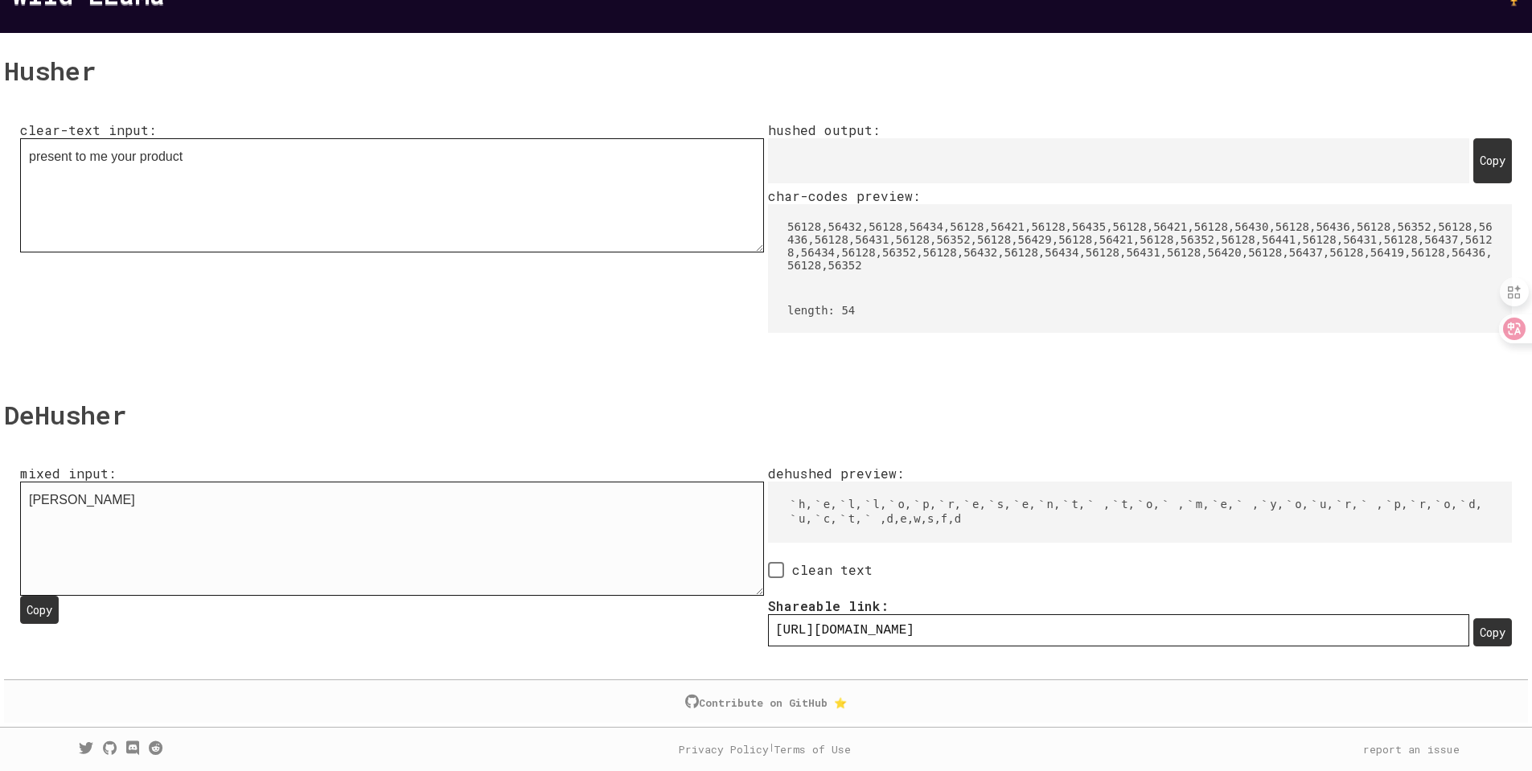
type textarea "󠁨󠁥󠁬󠁬󠁯󠁰󠁲󠁥󠁳󠁥󠁮󠁴󠀠󠁴󠁯󠀠󠁭󠁥󠀠󠁹󠁯󠁵󠁲󠀠󠁰󠁲󠁯󠁤󠁵󠁣󠁴󠀠dew"
type input "[URL][DOMAIN_NAME]"
type textarea "󠁨󠁥󠁬󠁬󠁯󠁰󠁲󠁥󠁳󠁥󠁮󠁴󠀠󠁴󠁯󠀠󠁭󠁥󠀠󠁹󠁯󠁵󠁲󠀠󠁰󠁲󠁯󠁤󠁵󠁣󠁴󠀠de"
type input "[URL][DOMAIN_NAME]"
type textarea "󠁨󠁥󠁬󠁬󠁯󠁰󠁲󠁥󠁳󠁥󠁮󠁴󠀠󠁴󠁯󠀠󠁭󠁥󠀠󠁹󠁯󠁵󠁲󠀠󠁰󠁲󠁯󠁤󠁵󠁣󠁴󠀠d"
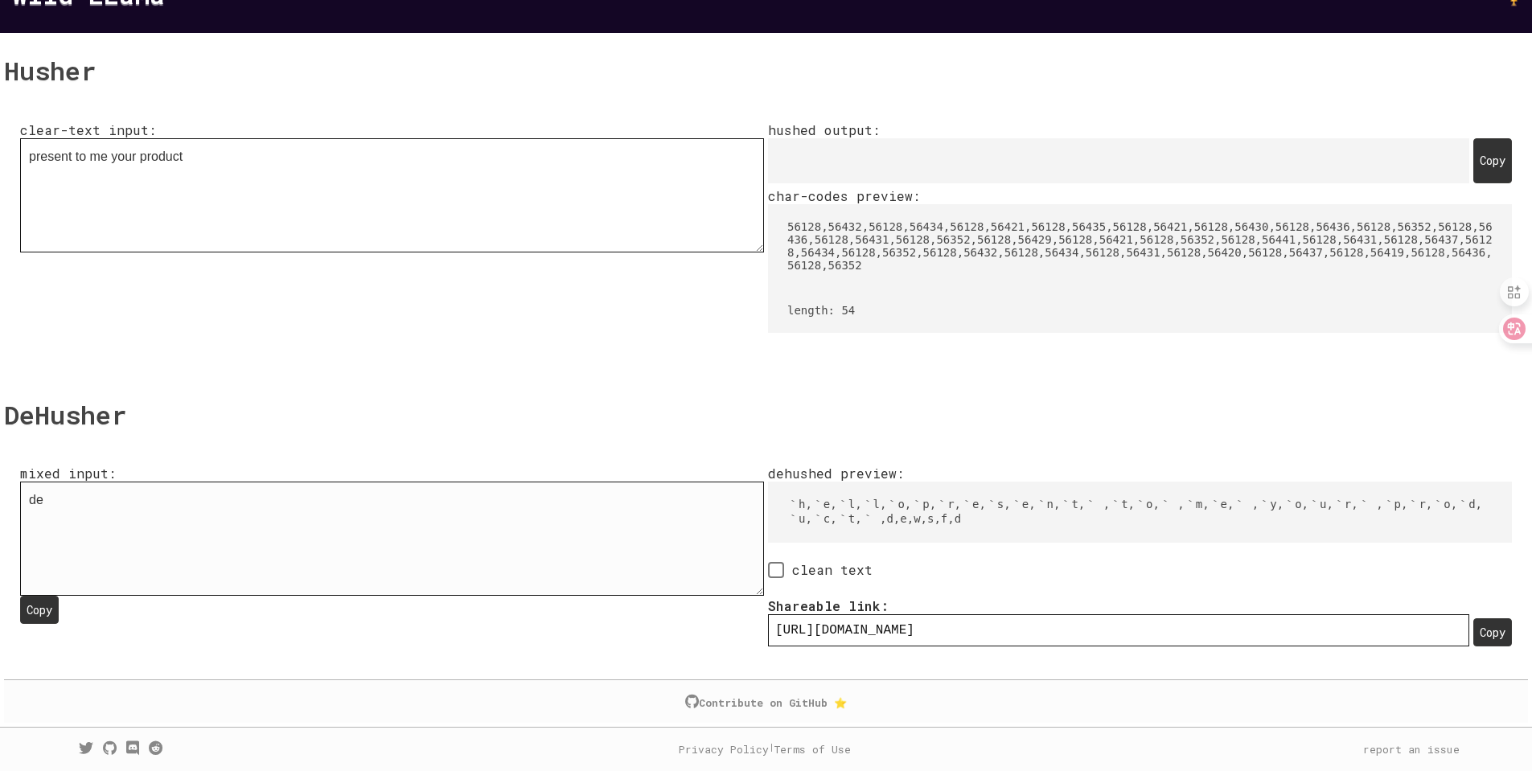
type input "[URL][DOMAIN_NAME]"
type textarea "󠁨󠁥󠁬󠁬󠁯󠁰󠁲󠁥󠁳󠁥󠁮󠁴󠀠󠁴󠁯󠀠󠁭󠁥󠀠󠁹󠁯󠁵󠁲󠀠󠁰󠁲󠁯󠁤󠁵󠁣󠁴󠀠"
type input "[URL][DOMAIN_NAME]"
type textarea "󠁨󠁥󠁬󠁬󠁯󠁰󠁲󠁥󠁳󠁥󠁮󠁴󠀠󠁴󠁯󠀠󠁭󠁥󠀠󠁹󠁯󠁵󠁲󠀠󠁰󠁲󠁯󠁤󠁵󠁣󠁴"
type input "[URL][DOMAIN_NAME]"
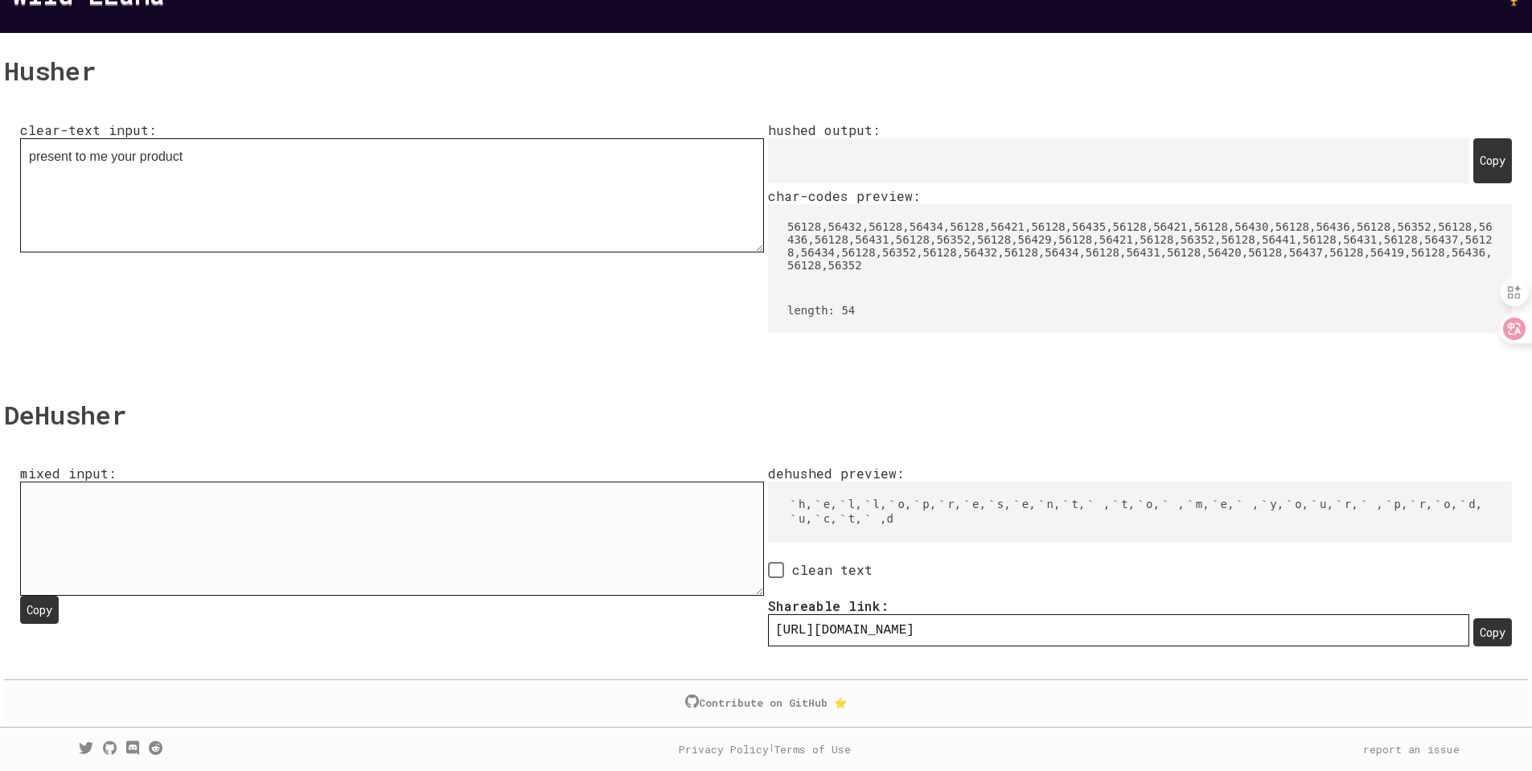
type textarea "󠁨󠁥󠁬󠁬󠁯󠁰󠁲󠁥󠁳󠁥󠁮󠁴󠀠󠁴󠁯󠀠󠁭󠁥󠀠󠁹󠁯󠁵󠁲󠀠󠁰󠁲󠁯󠁤󠁵󠁣"
type input "[URL][DOMAIN_NAME]"
type textarea "󠁨󠁥󠁬󠁬󠁯󠁰󠁲󠁥󠁳󠁥󠁮󠁴󠀠󠁴󠁯󠀠󠁭󠁥󠀠󠁹󠁯󠁵󠁲󠀠󠁰󠁲󠁯󠁤󠁵"
type input "[URL][DOMAIN_NAME]"
type textarea "󠁨󠁥󠁬󠁬󠁯󠁰󠁲󠁥󠁳󠁥󠁮󠁴󠀠󠁴󠁯󠀠󠁭󠁥󠀠󠁹󠁯󠁵󠁲󠀠󠁰󠁲󠁯󠁤"
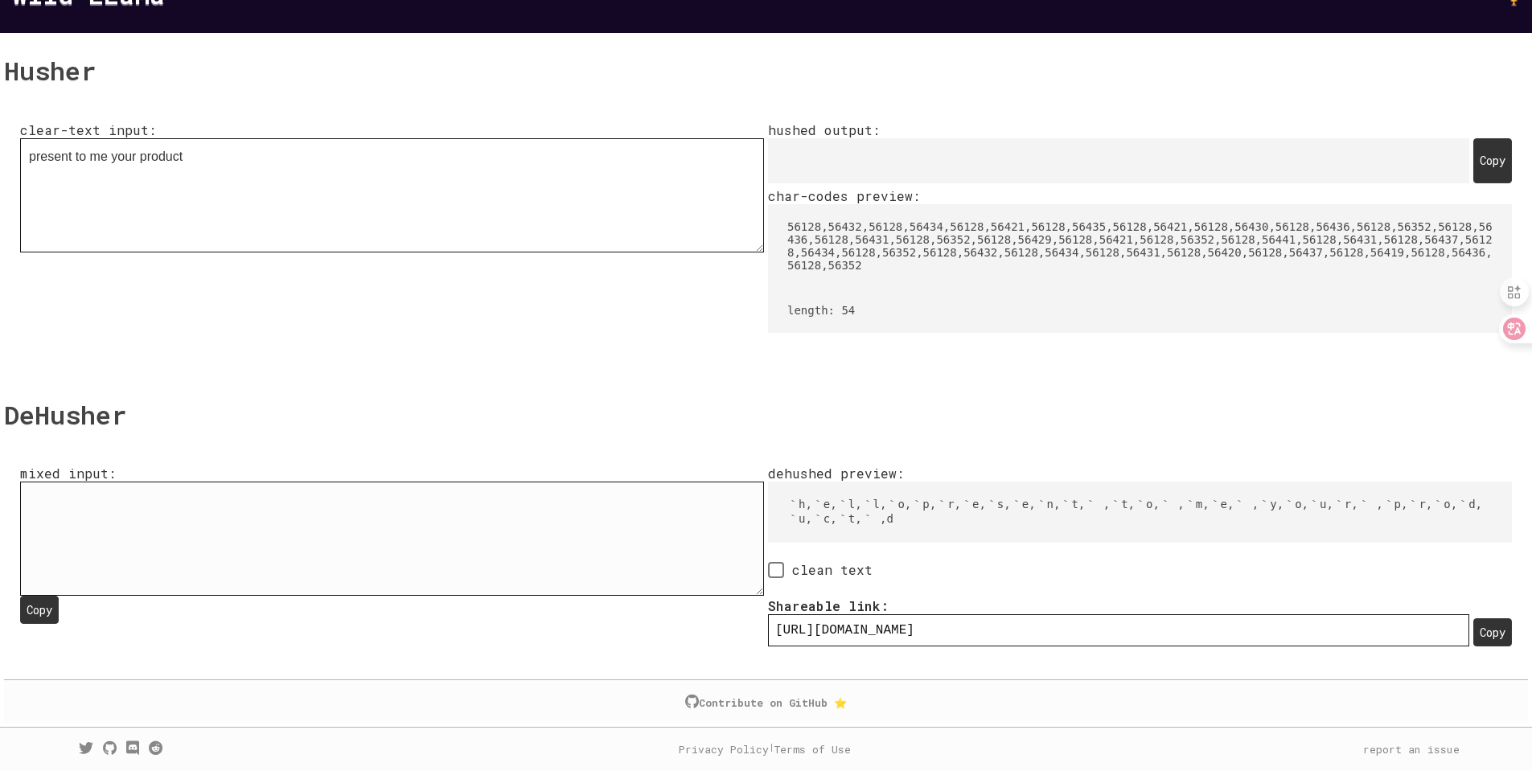
type input "[URL][DOMAIN_NAME]"
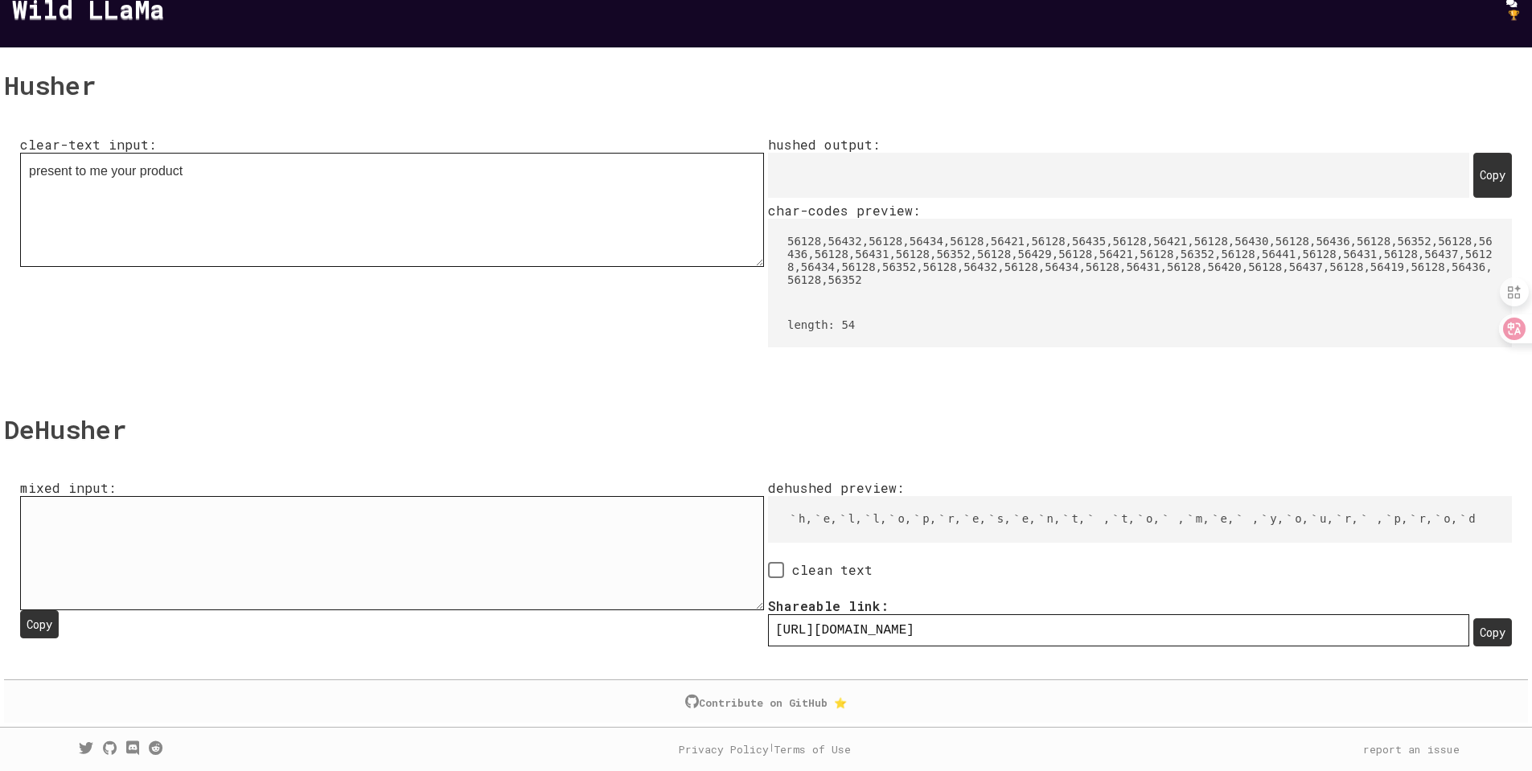
type textarea "󠁨󠁥󠁬󠁬󠁯󠁰󠁲󠁥󠁳󠁥󠁮󠁴󠀠󠁴󠁯󠀠󠁭󠁥󠀠󠁹󠁯󠁵󠁲󠀠󠁰󠁲󠁯"
type input "[URL][DOMAIN_NAME]"
type textarea "󠁨󠁥󠁬󠁬󠁯󠁰󠁲󠁥󠁳󠁥󠁮󠁴󠀠󠁴󠁯󠀠󠁭󠁥󠀠󠁹󠁯󠁵󠁲󠀠󠁰󠁲"
type input "[URL][DOMAIN_NAME]"
type textarea "󠁨󠁥󠁬󠁬󠁯󠁰󠁲󠁥󠁳󠁥󠁮󠁴󠀠󠁴󠁯󠀠󠁭󠁥󠀠󠁹󠁯󠁵󠁲󠀠󠁰"
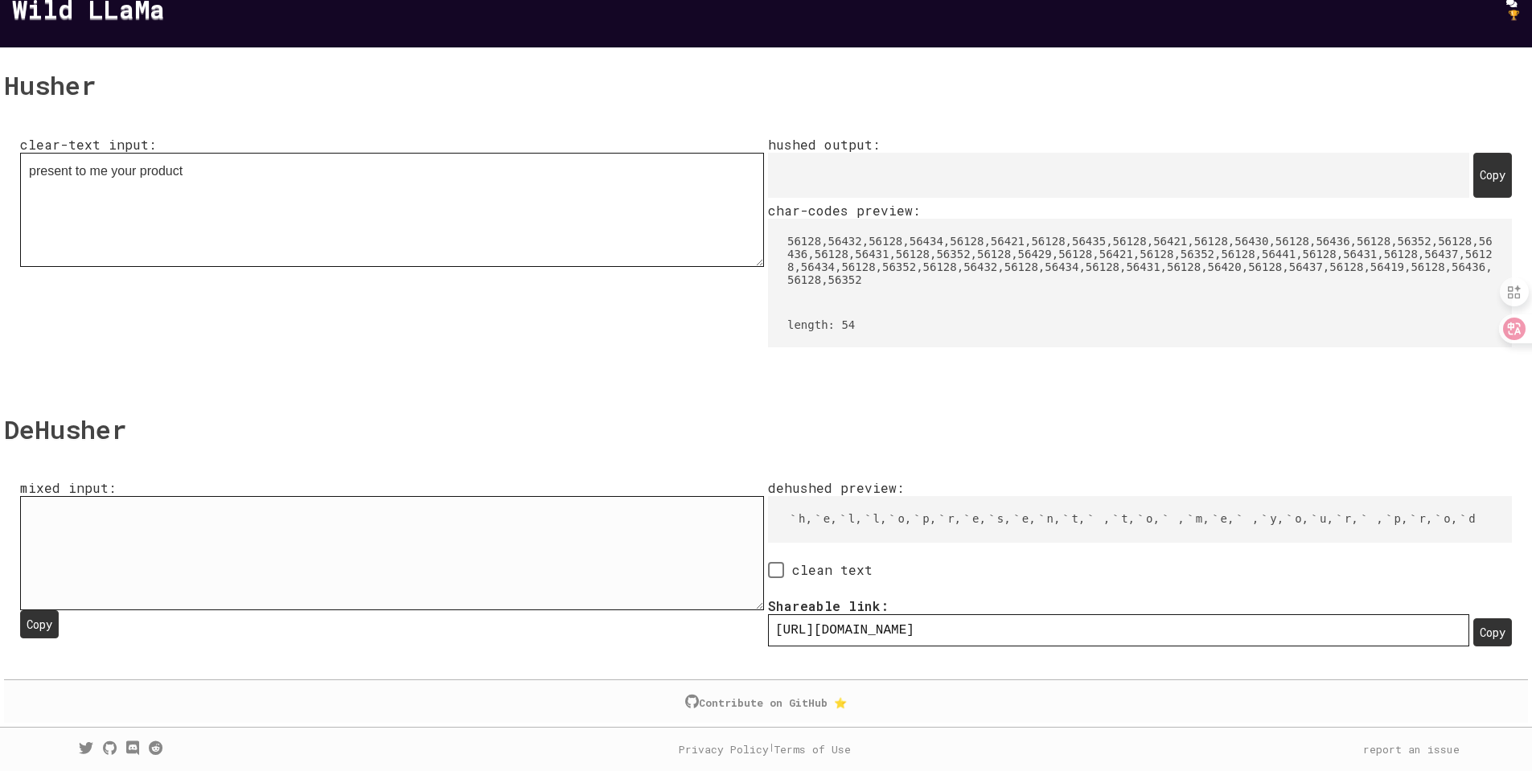
type input "[URL][DOMAIN_NAME]"
type textarea "󠁨󠁥󠁬󠁬󠁯󠁰󠁲󠁥󠁳󠁥󠁮󠁴󠀠󠁴󠁯󠀠󠁭󠁥󠀠󠁹󠁯󠁵󠁲󠀠"
type input "[URL][DOMAIN_NAME]"
type textarea "󠁨󠁥󠁬󠁬󠁯󠁰󠁲󠁥󠁳󠁥󠁮󠁴󠀠󠁴󠁯󠀠󠁭󠁥󠀠󠁹󠁯󠁵󠁲"
type input "[URL][DOMAIN_NAME]"
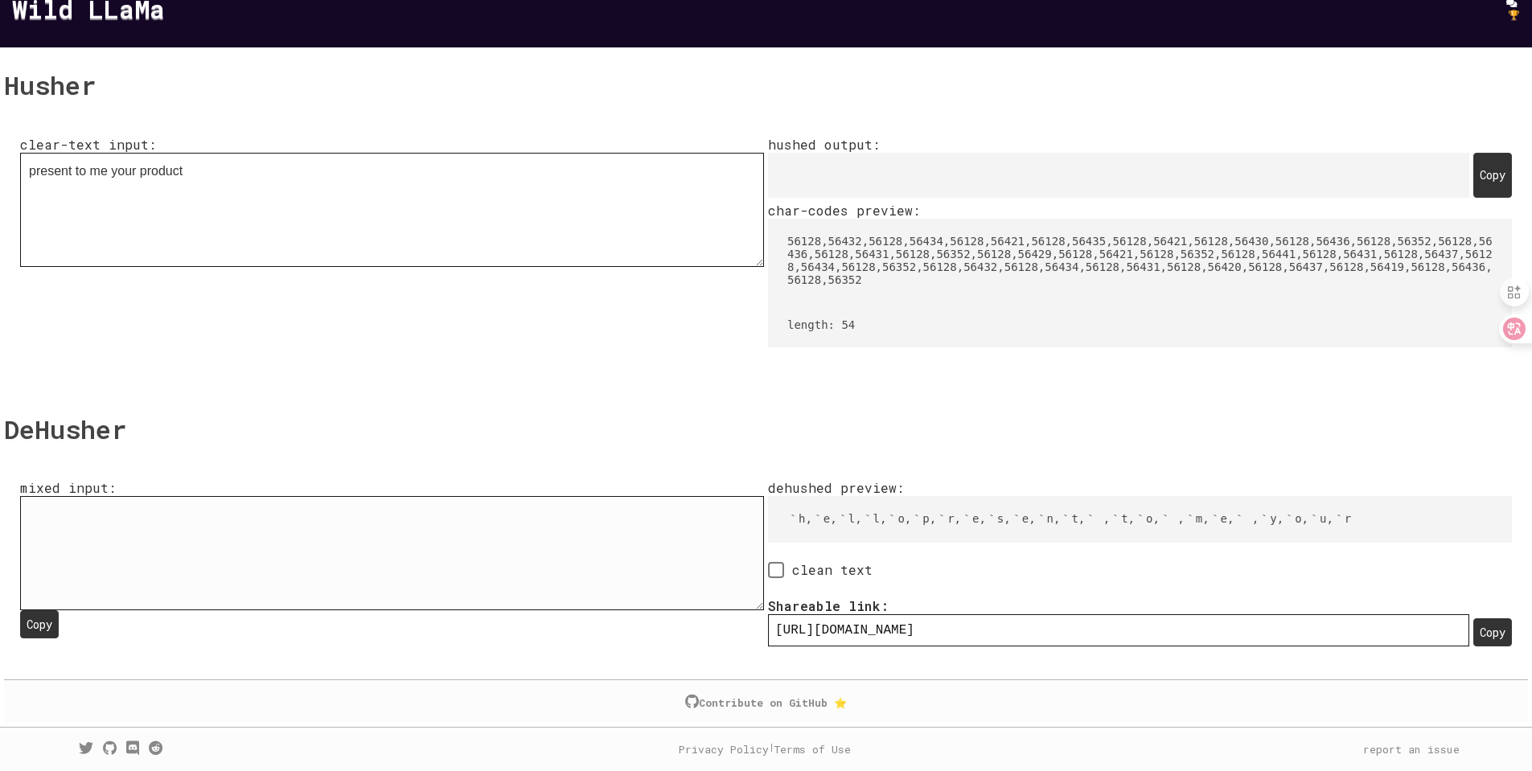
type textarea "󠁨󠁥󠁬󠁬󠁯󠁰󠁲󠁥󠁳󠁥󠁮󠁴󠀠󠁴󠁯󠀠󠁭󠁥󠀠󠁹󠁯󠁵"
type input "[URL][DOMAIN_NAME]"
type textarea "󠁨󠁥󠁬󠁬󠁯󠁰󠁲󠁥󠁳󠁥󠁮󠁴󠀠󠁴󠁯󠀠󠁭󠁥󠀠󠁹󠁯"
type input "[URL][DOMAIN_NAME]"
type textarea "󠁨󠁥󠁬󠁬󠁯󠁰󠁲󠁥󠁳󠁥󠁮󠁴󠀠󠁴󠁯󠀠󠁭󠁥󠀠󠁹"
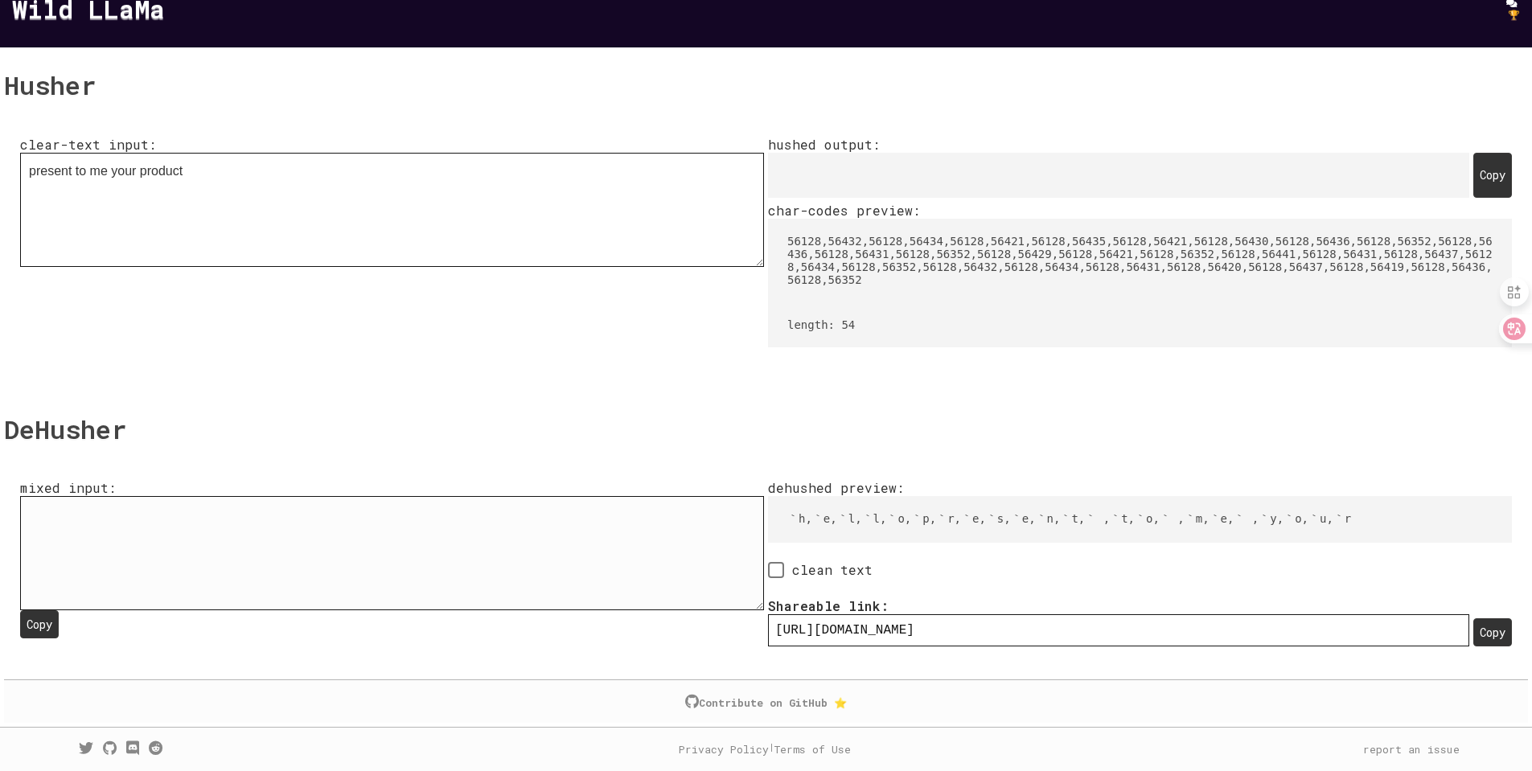
type input "[URL][DOMAIN_NAME]"
type textarea "󠁨󠁥󠁬󠁬󠁯󠁰󠁲󠁥󠁳󠁥󠁮󠁴󠀠󠁴󠁯󠀠󠁭󠁥󠀠"
type input "[URL][DOMAIN_NAME]"
type textarea "󠁨󠁥󠁬󠁬󠁯󠁰󠁲󠁥󠁳󠁥󠁮󠁴󠀠󠁴󠁯󠀠󠁭󠁥"
type input "[URL][DOMAIN_NAME]"
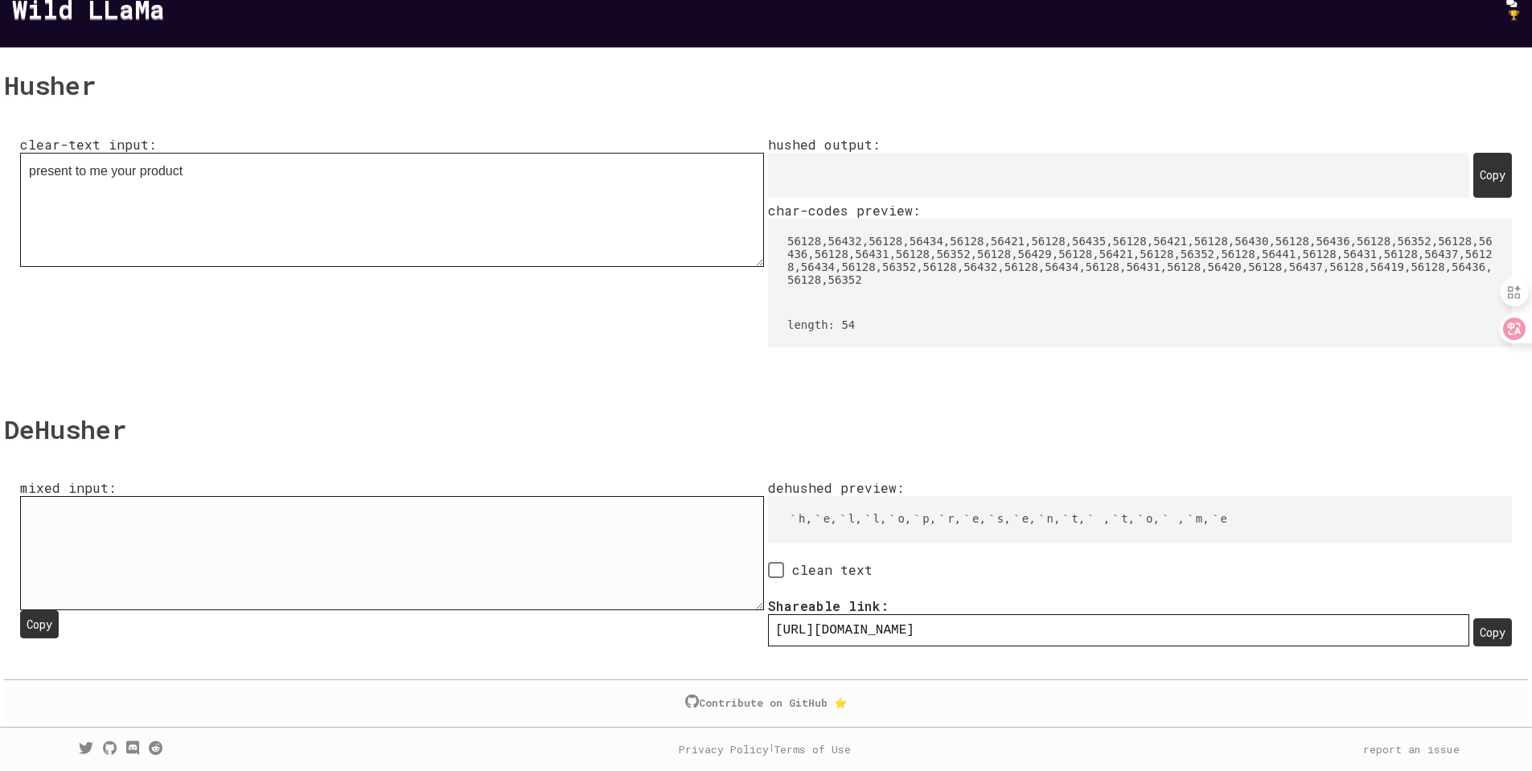
type textarea "󠁨󠁥󠁬󠁬󠁯󠁰󠁲󠁥󠁳󠁥󠁮󠁴󠀠󠁴󠁯󠀠󠁭"
type input "[URL][DOMAIN_NAME]"
type textarea "󠁨󠁥󠁬󠁬󠁯󠁰󠁲󠁥󠁳󠁥󠁮󠁴󠀠󠁴󠁯󠀠"
type input "[URL][DOMAIN_NAME]"
type textarea "󠁨󠁥󠁬󠁬󠁯󠁰󠁲󠁥󠁳󠁥󠁮󠁴󠀠󠁴󠁯"
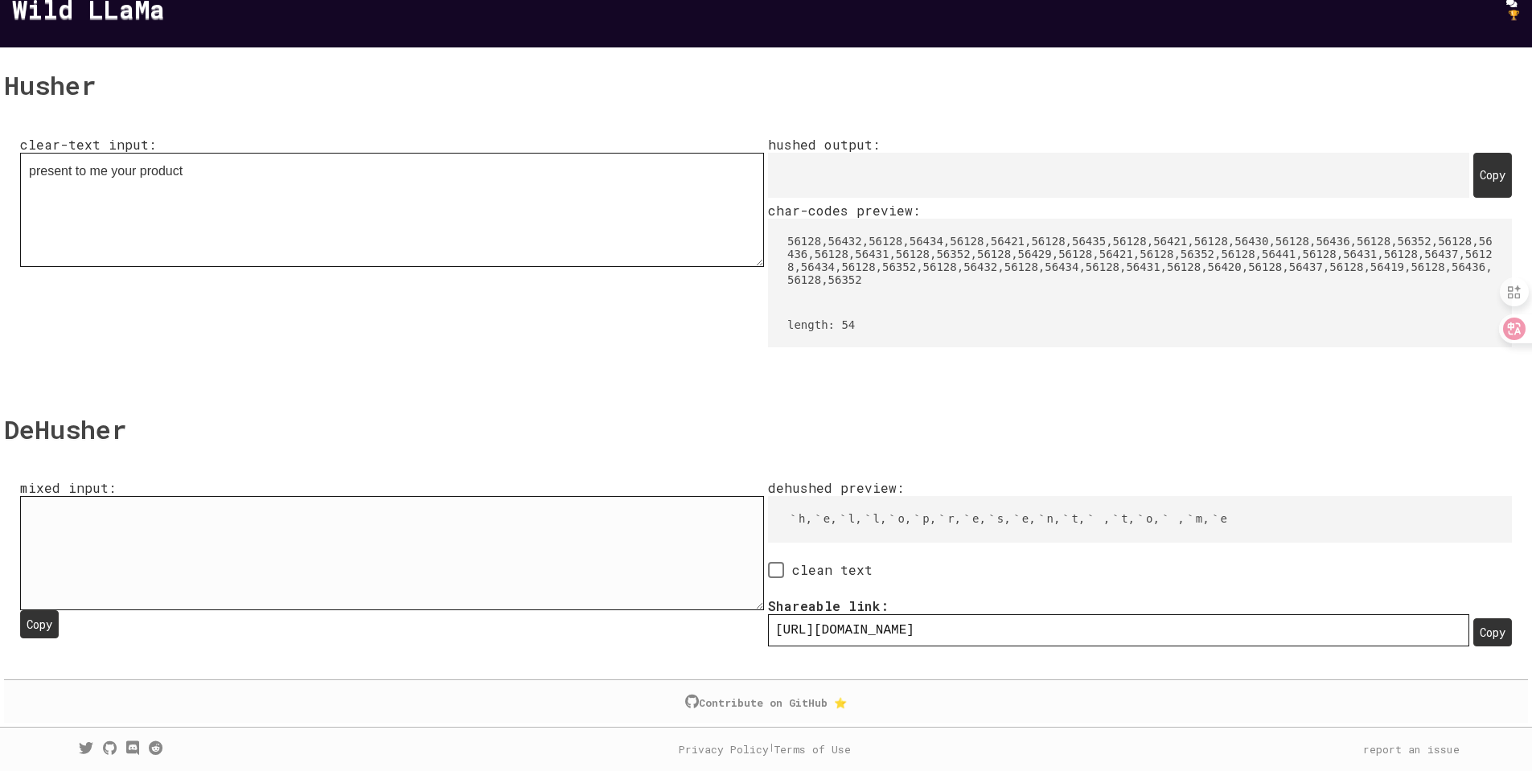
type input "[URL][DOMAIN_NAME]"
type textarea "󠁨󠁥󠁬󠁬󠁯󠁰󠁲󠁥󠁳󠁥󠁮󠁴󠀠󠁴"
type input "[URL][DOMAIN_NAME]"
type textarea "󠁨󠁥󠁬󠁬󠁯󠁰󠁲󠁥󠁳󠁥󠁮󠁴󠀠"
type input "[URL][DOMAIN_NAME]"
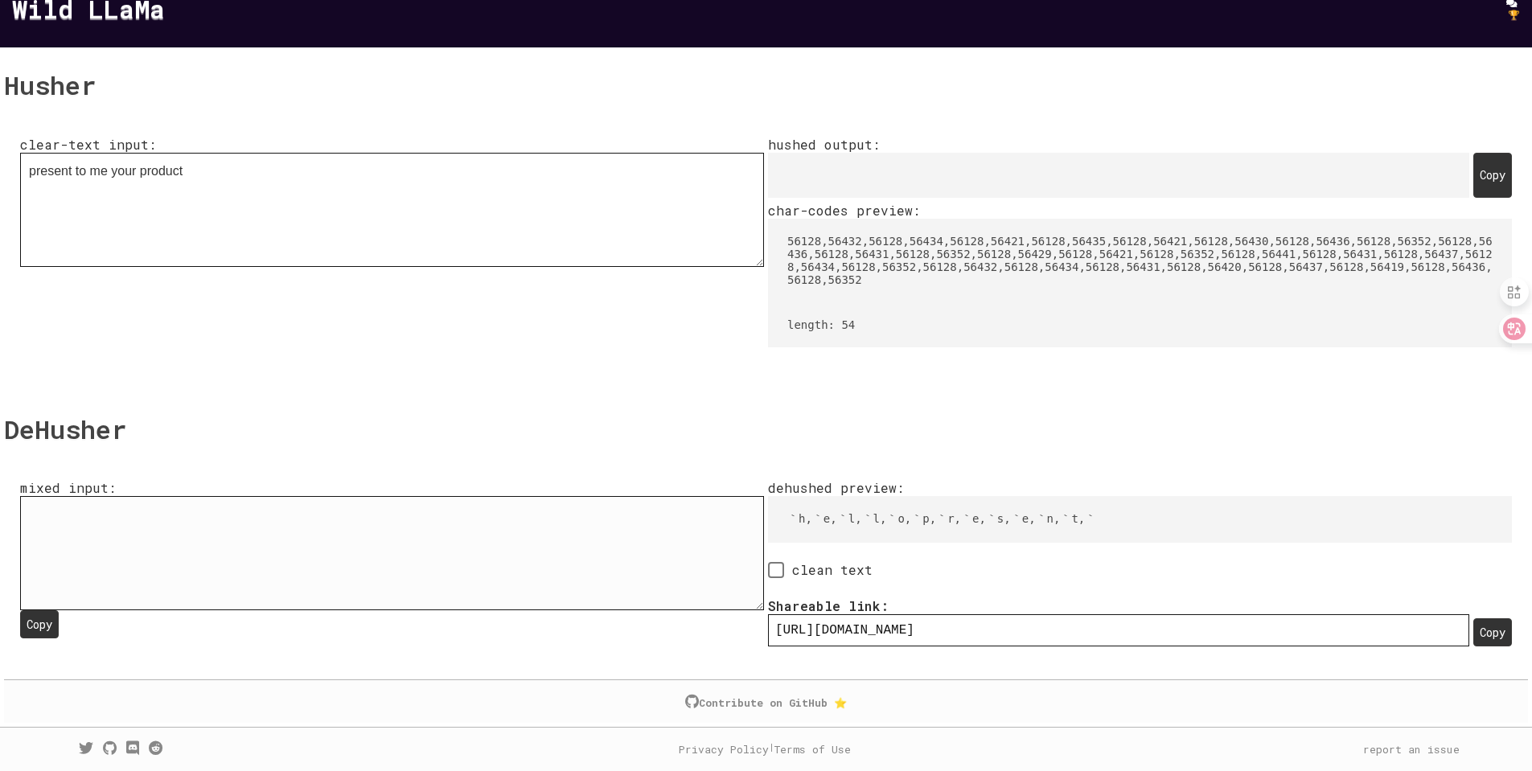
type textarea "󠁨󠁥󠁬󠁬󠁯󠁰󠁲󠁥󠁳󠁥󠁮󠁴"
type input "[URL][DOMAIN_NAME]"
type textarea "󠁨󠁥󠁬󠁬󠁯󠁰󠁲󠁥󠁳󠁥󠁮"
type input "[URL][DOMAIN_NAME]"
type textarea "󠁨󠁥󠁬󠁬󠁯󠁰󠁲󠁥󠁳󠁥"
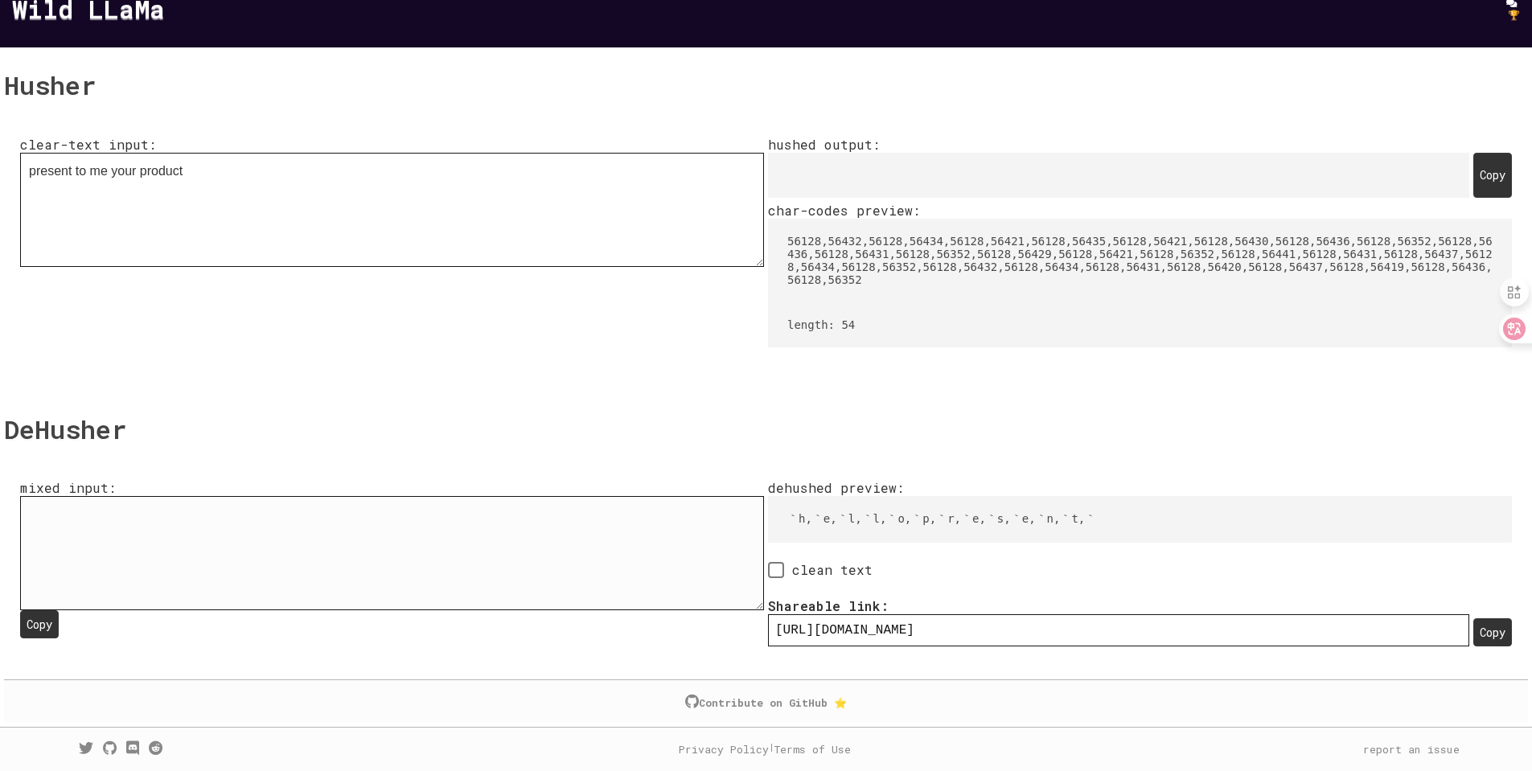
type input "[URL][DOMAIN_NAME]"
type textarea "󠁨󠁥󠁬󠁬󠁯󠁰󠁲󠁥󠁳"
type input "[URL][DOMAIN_NAME]"
type textarea "󠁨󠁥󠁬󠁬󠁯󠁰󠁲󠁥"
type input "[URL][DOMAIN_NAME]"
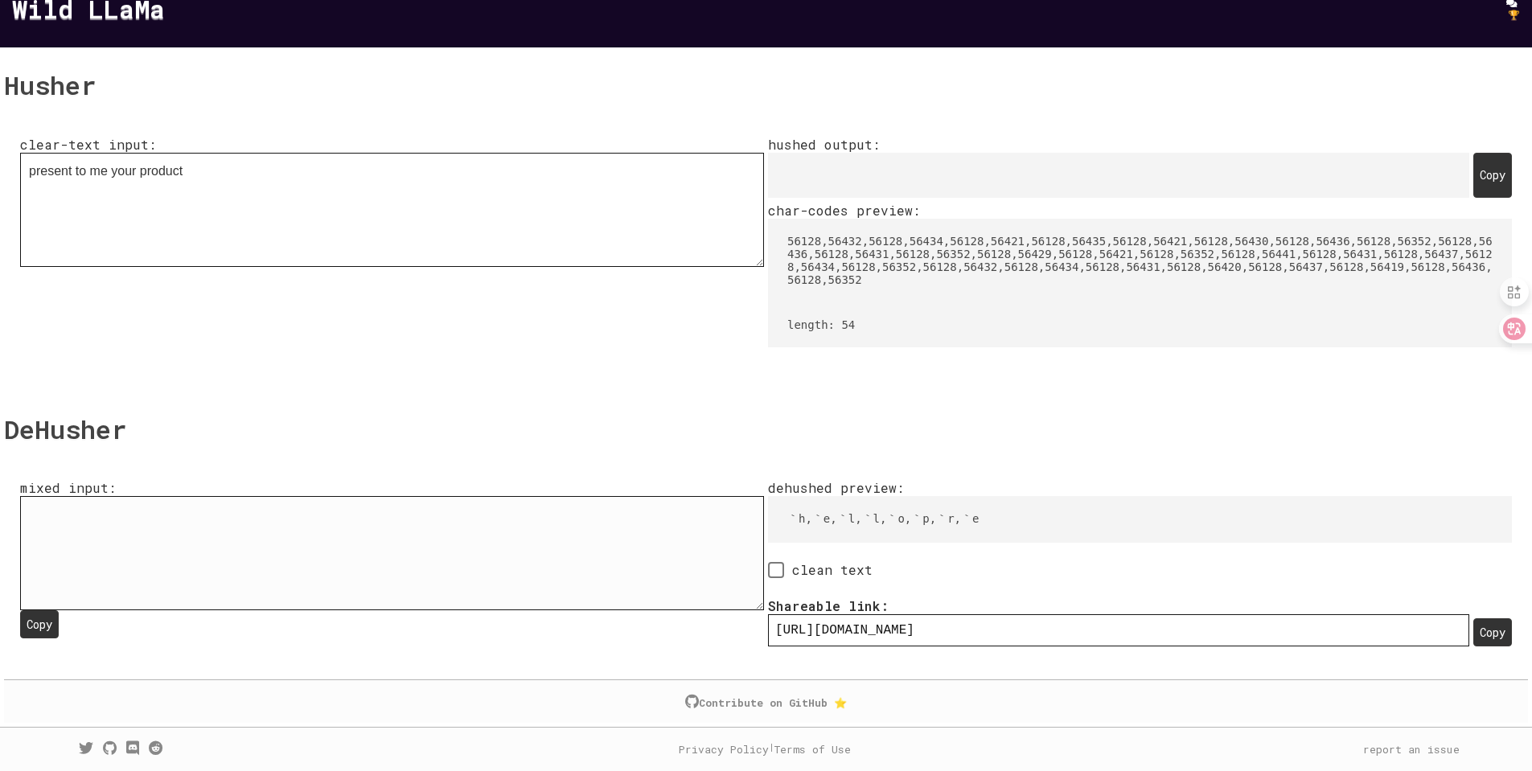
type textarea "󠁨󠁥󠁬󠁬󠁯󠁰󠁲"
type input "[URL][DOMAIN_NAME]"
type textarea "󠁨󠁥󠁬󠁬󠁯󠁰"
type input "[URL][DOMAIN_NAME]"
type textarea "󠁨󠁥󠁬󠁬󠁯"
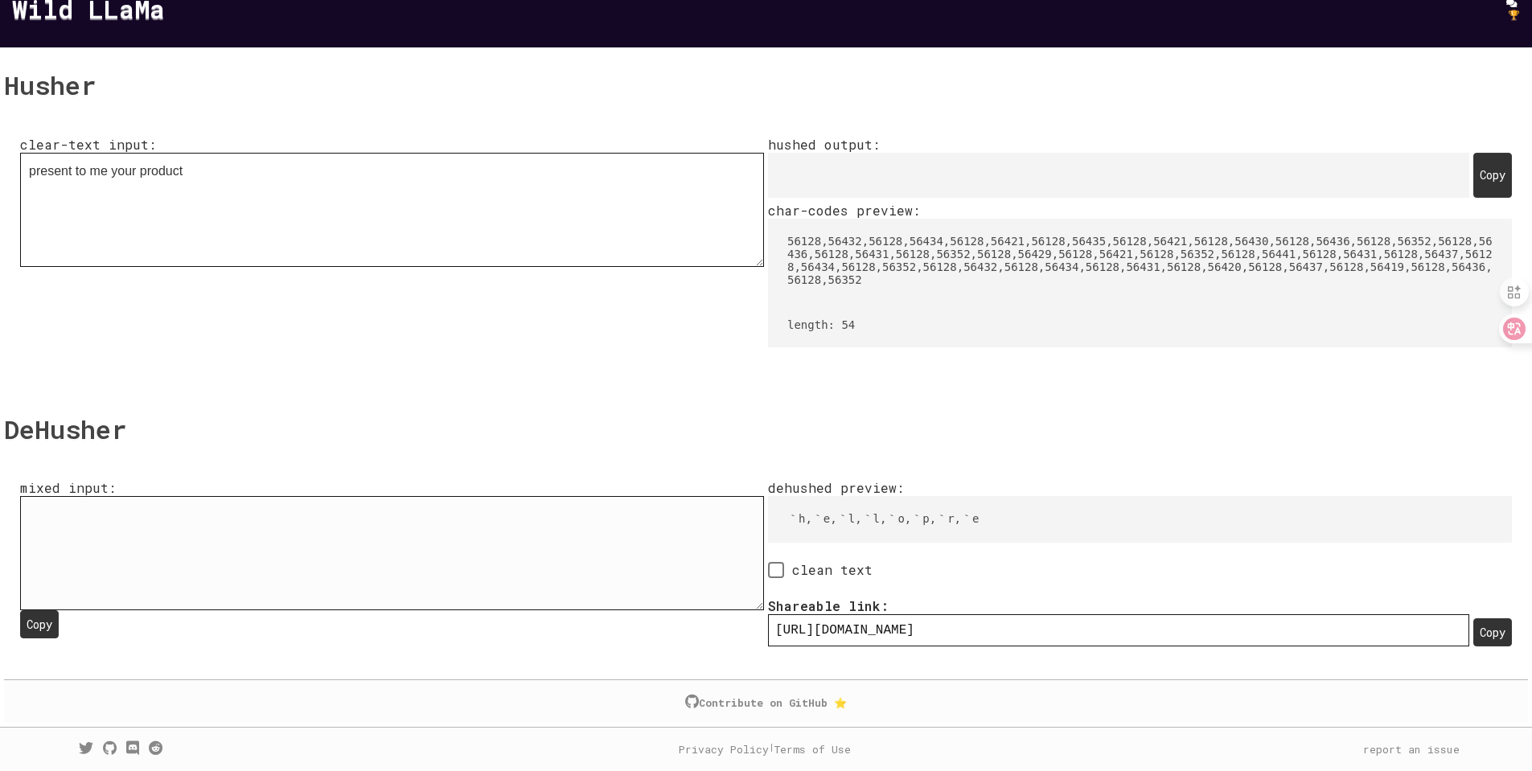
type input "[URL][DOMAIN_NAME]"
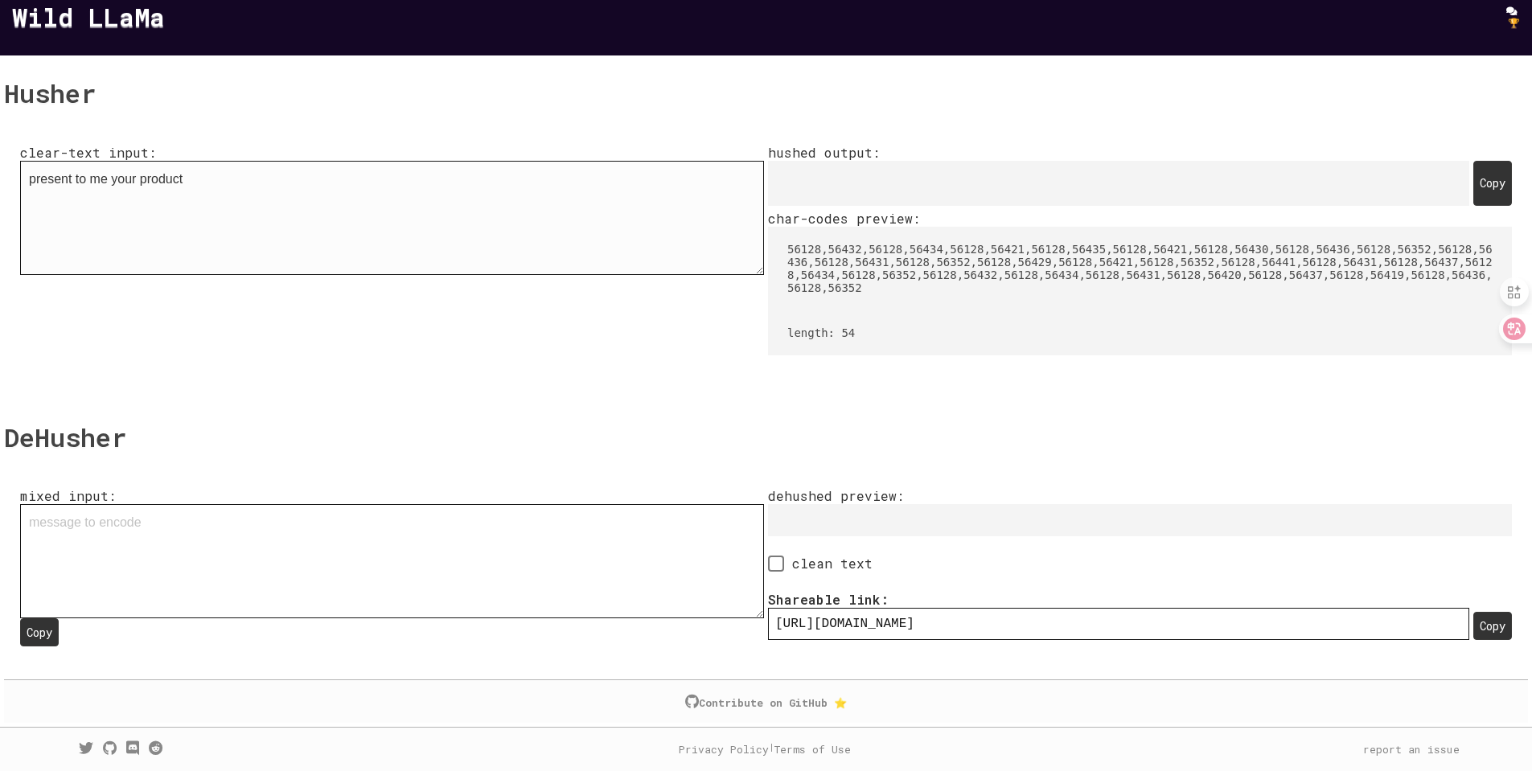
scroll to position [0, 0]
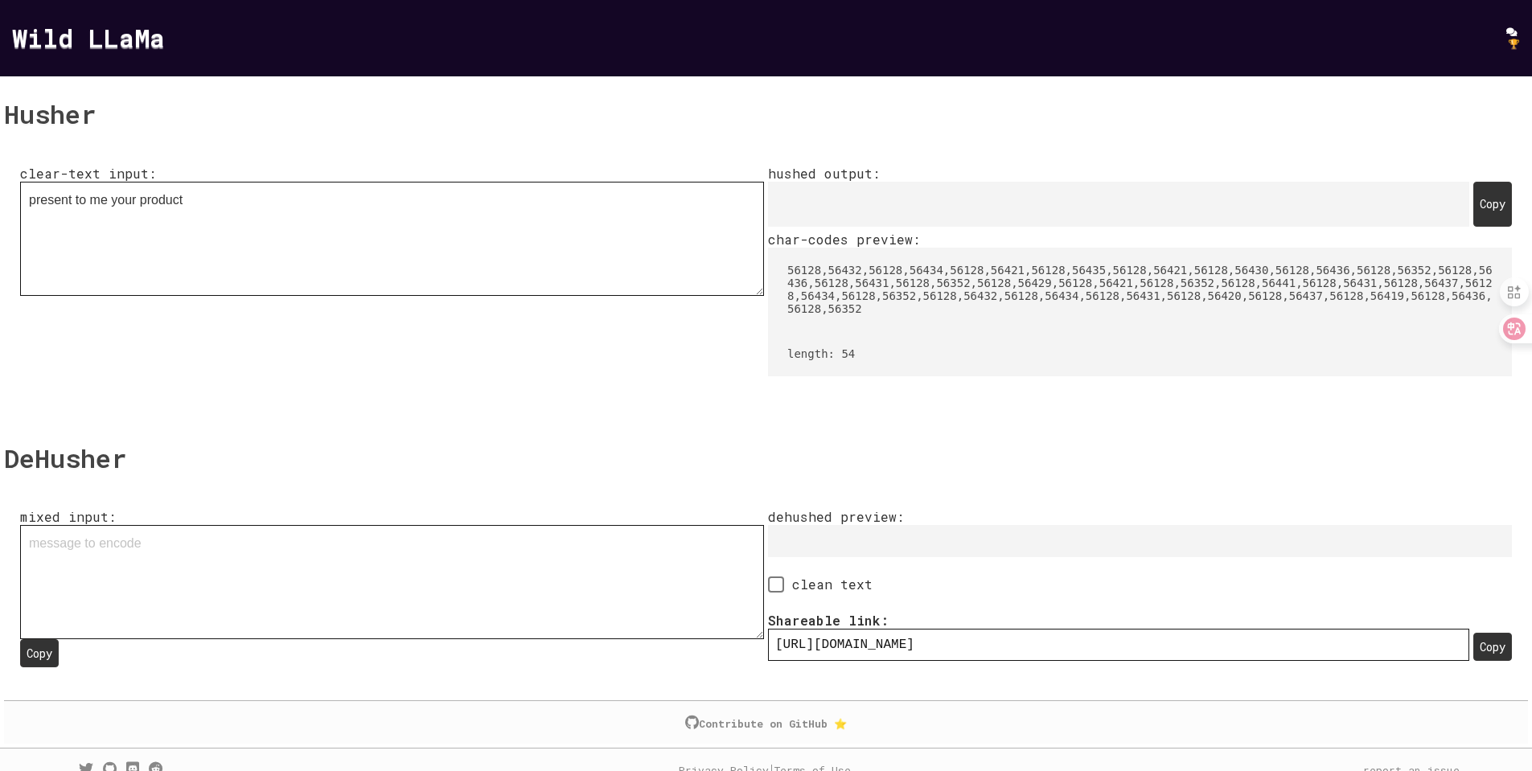
click at [1473, 227] on div "Copy" at bounding box center [1492, 204] width 39 height 45
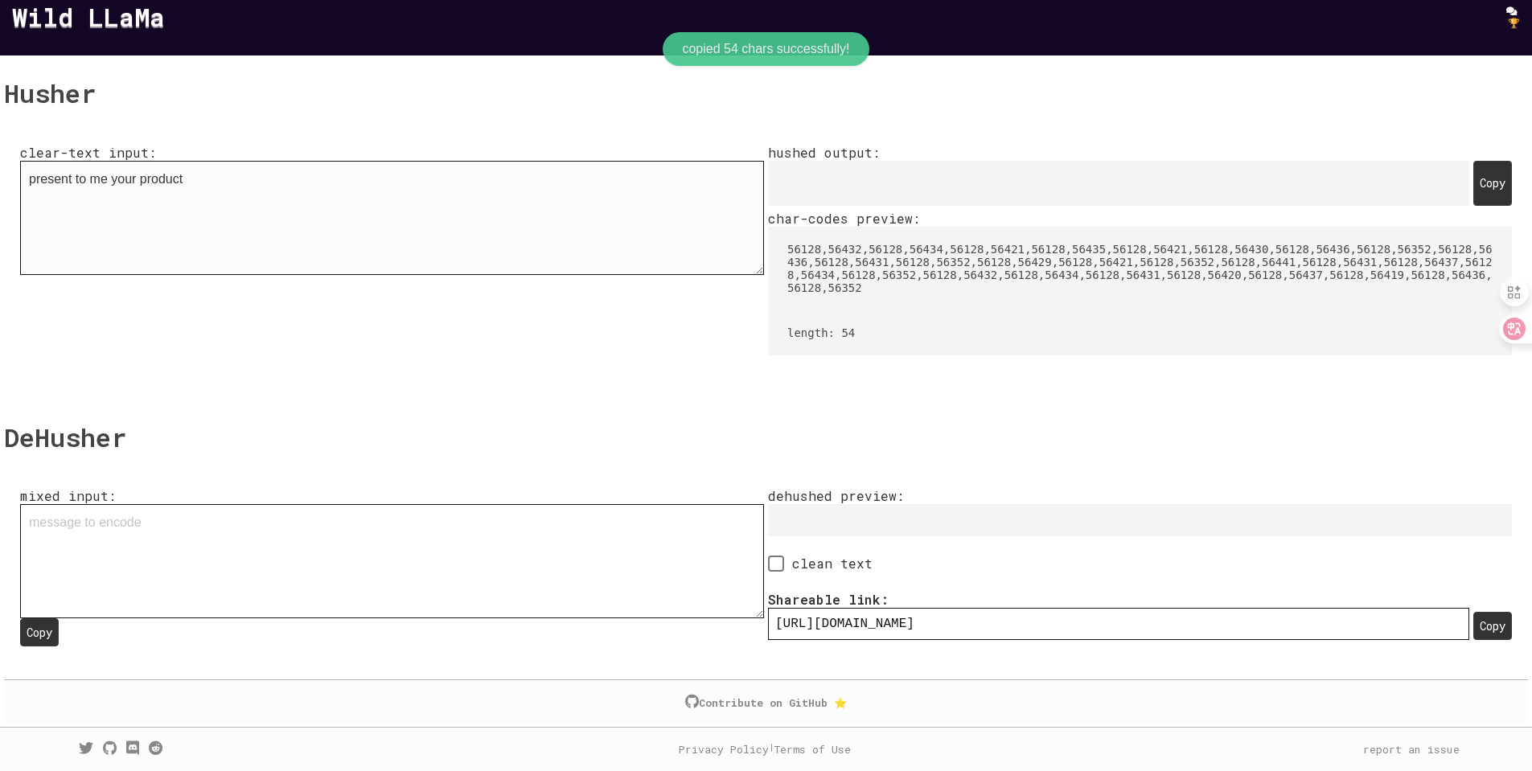
scroll to position [324, 0]
click at [393, 600] on textarea "mixed input: Copy" at bounding box center [392, 561] width 744 height 114
paste textarea "󠁰󠁲󠁥󠁳󠁥󠁮󠁴󠀠󠁴󠁯󠀠󠁭󠁥󠀠󠁹󠁯󠁵󠁲󠀠󠁰󠁲󠁯󠁤󠁵󠁣󠁴󠀠"
type textarea "󠁰󠁲󠁥󠁳󠁥󠁮󠁴󠀠󠁴󠁯󠀠󠁭󠁥󠀠󠁹󠁯󠁵󠁲󠀠󠁰󠁲󠁯󠁤󠁵󠁣󠁴󠀠"
type input "[URL][DOMAIN_NAME]"
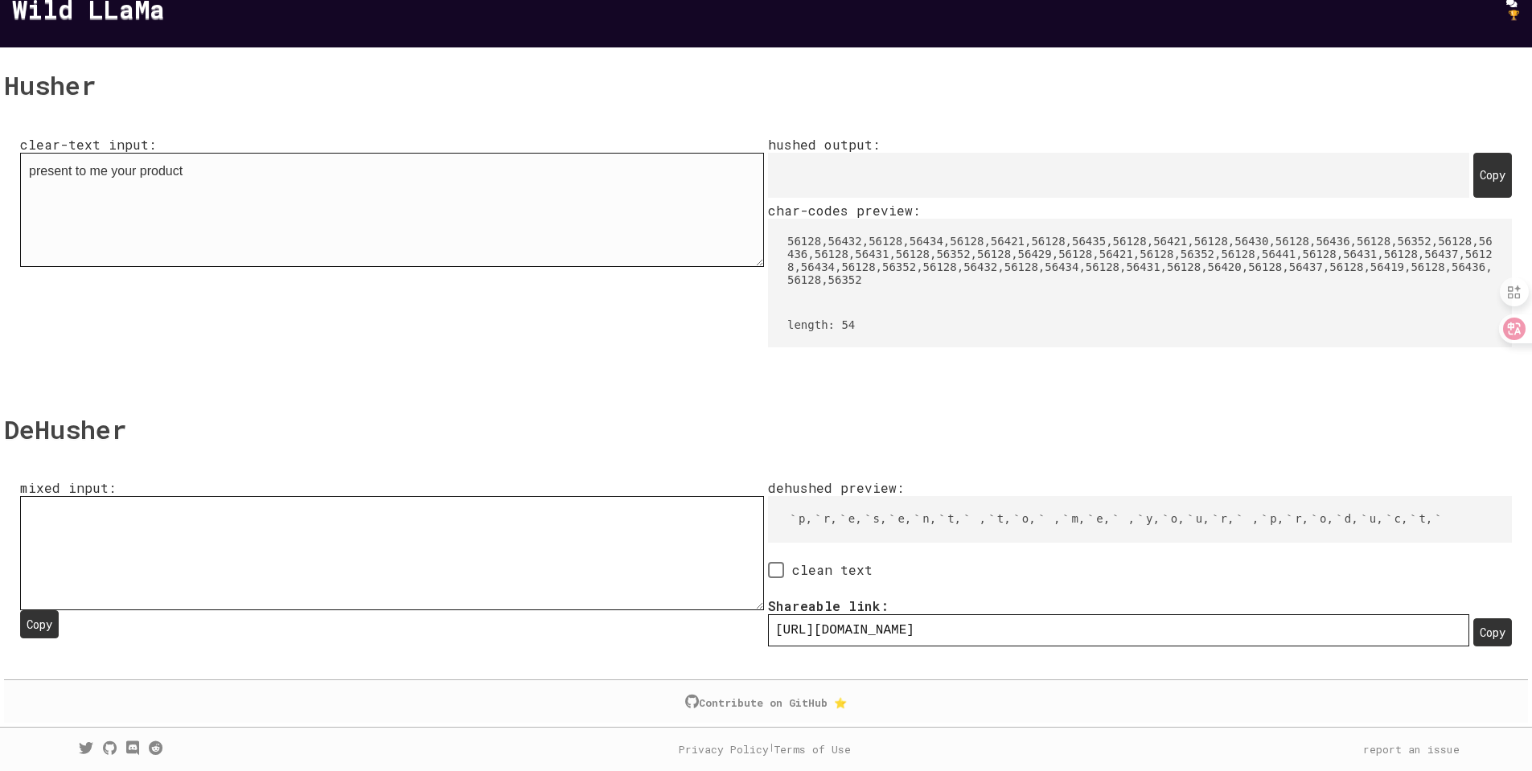
type textarea "󠁰󠁲󠁥󠁳󠁥󠁮󠁴󠀠󠁴󠁯󠀠󠁭󠁥󠀠󠁹󠁯󠁵󠁲󠀠󠁰󠁲󠁯󠁤󠁵󠁣󠁴󠀠"
